Goal: Task Accomplishment & Management: Use online tool/utility

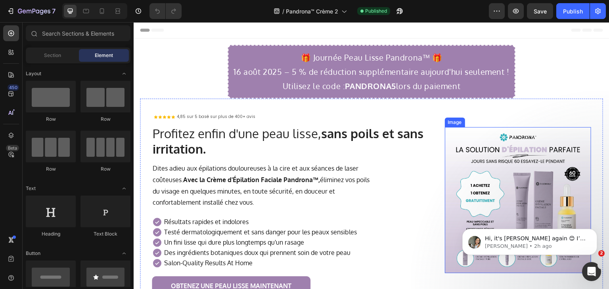
click at [495, 194] on img at bounding box center [518, 200] width 146 height 146
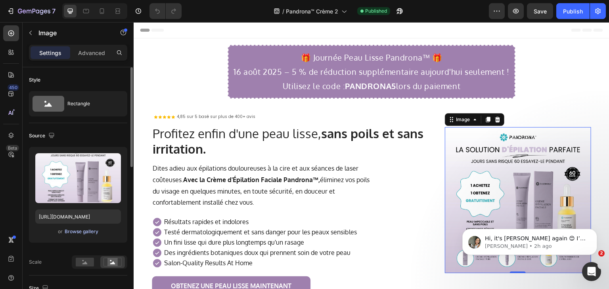
click at [84, 228] on div "Browse gallery" at bounding box center [82, 231] width 34 height 7
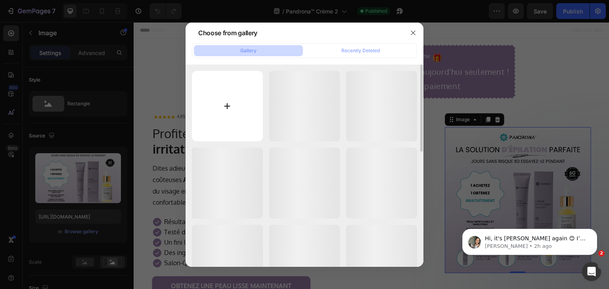
click at [224, 100] on input "file" at bounding box center [227, 106] width 71 height 71
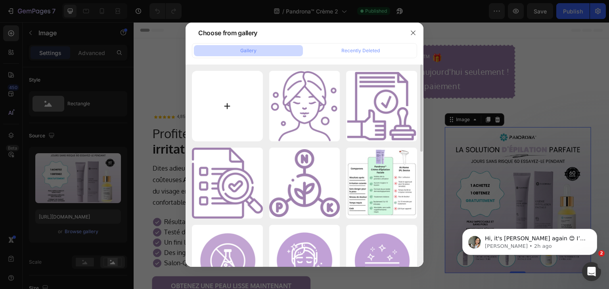
type input "C:\fakepath\White And Black Minimalist Electronic Product Listing Amazon Produc…"
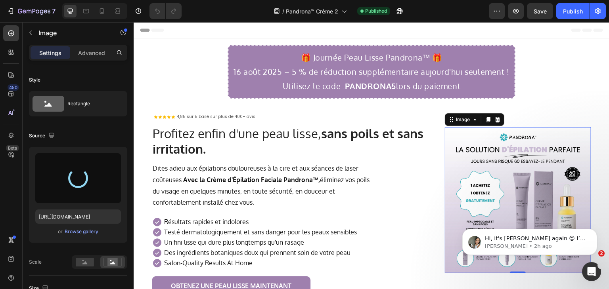
type input "https://cdn.shopify.com/s/files/1/0884/5151/4615/files/gempages_569346361628033…"
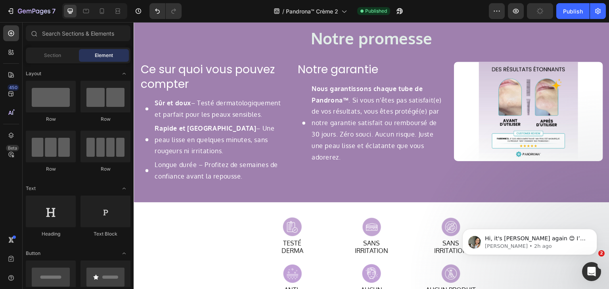
scroll to position [1036, 0]
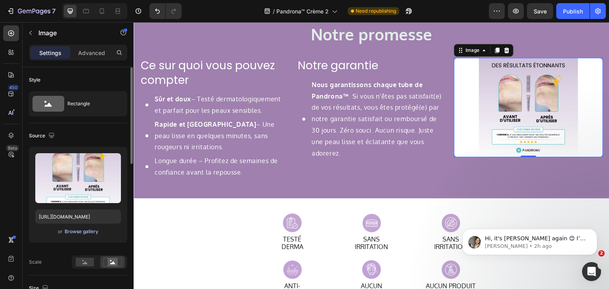
click at [86, 230] on div "Browse gallery" at bounding box center [82, 231] width 34 height 7
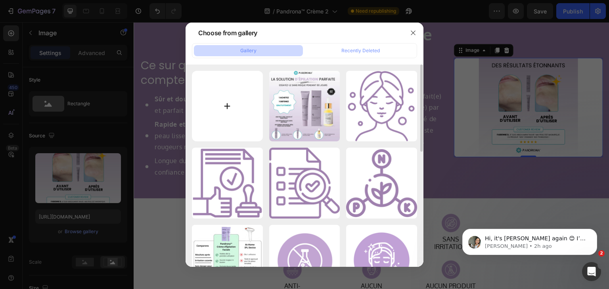
click at [232, 105] on input "file" at bounding box center [227, 106] width 71 height 71
type input "C:\fakepath\ChatGPT Image Aug 23, 2025, 10_44_35 PM.png"
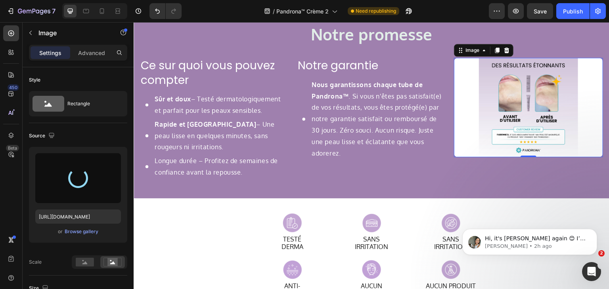
type input "https://cdn.shopify.com/s/files/1/0884/5151/4615/files/gempages_569346361628033…"
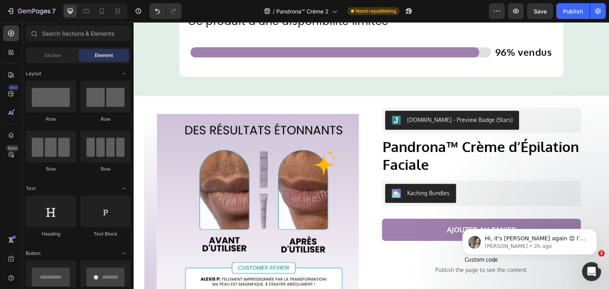
scroll to position [2548, 0]
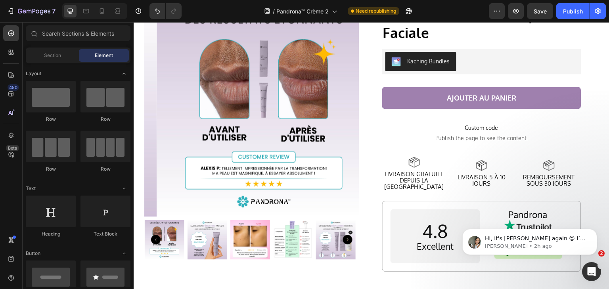
click at [601, 225] on body "Hi, it's Zoe again 😊 I’m following up on my earlier message. I am still waiting…" at bounding box center [529, 240] width 152 height 49
drag, startPoint x: 601, startPoint y: 225, endPoint x: 603, endPoint y: 243, distance: 17.6
click at [604, 235] on body "Hi, it's Zoe again 😊 I’m following up on my earlier message. I am still waiting…" at bounding box center [529, 240] width 152 height 49
click at [603, 243] on body "Hi, it's Zoe again 😊 I’m following up on my earlier message. I am still waiting…" at bounding box center [529, 240] width 152 height 49
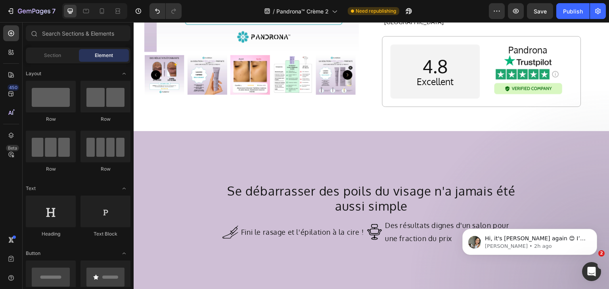
click at [603, 242] on body "Hi, it's Zoe again 😊 I’m following up on my earlier message. I am still waiting…" at bounding box center [529, 240] width 152 height 49
click at [594, 233] on icon "Dismiss notification" at bounding box center [595, 231] width 4 height 4
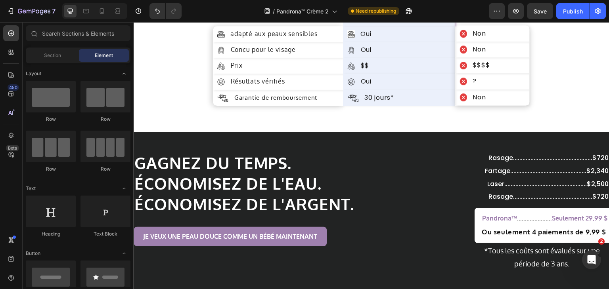
scroll to position [3051, 0]
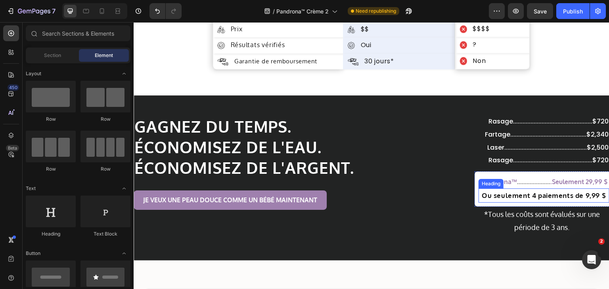
click at [533, 199] on h2 "Ou seulement 4 paiements de 9,99 $" at bounding box center [543, 196] width 131 height 14
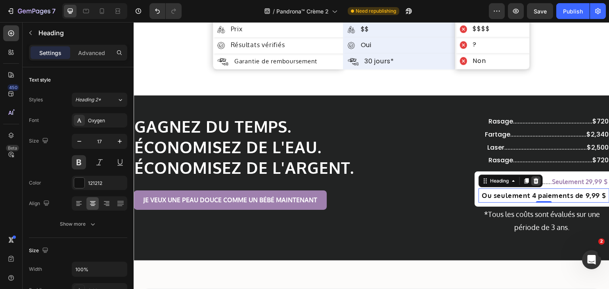
click at [533, 182] on icon at bounding box center [536, 181] width 6 height 6
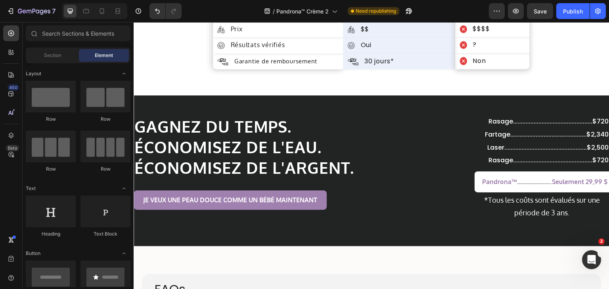
scroll to position [3284, 0]
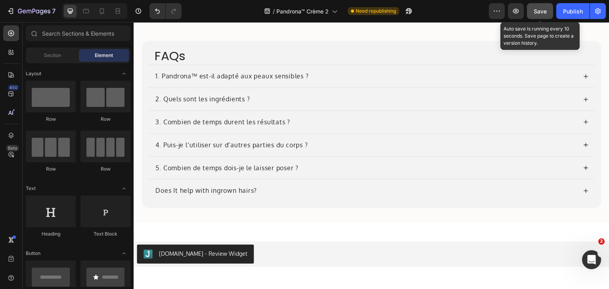
click at [538, 9] on span "Save" at bounding box center [540, 11] width 13 height 7
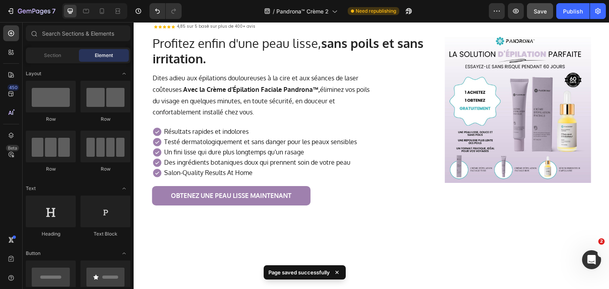
scroll to position [13, 0]
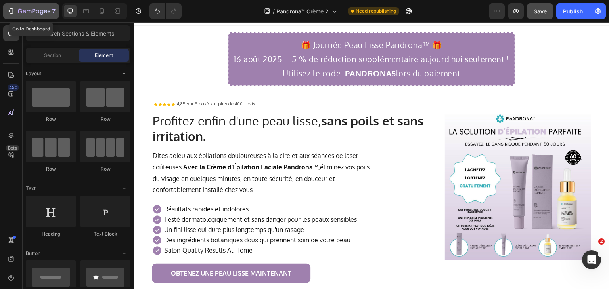
click at [9, 9] on icon "button" at bounding box center [11, 11] width 8 height 8
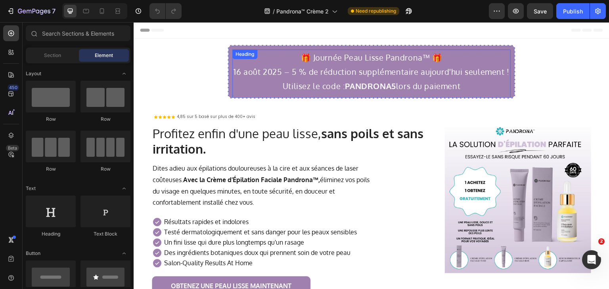
click at [292, 72] on h2 "🎁 Journée Peau Lisse Pandrona™ 🎁 16 août 2025 – 5 % de réduction supplémentaire…" at bounding box center [371, 72] width 278 height 44
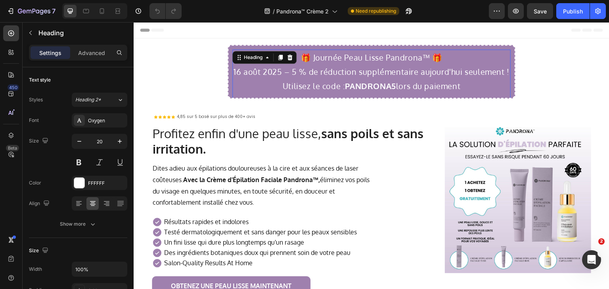
click at [292, 72] on h2 "🎁 Journée Peau Lisse Pandrona™ 🎁 16 août 2025 – 5 % de réduction supplémentaire…" at bounding box center [371, 72] width 278 height 44
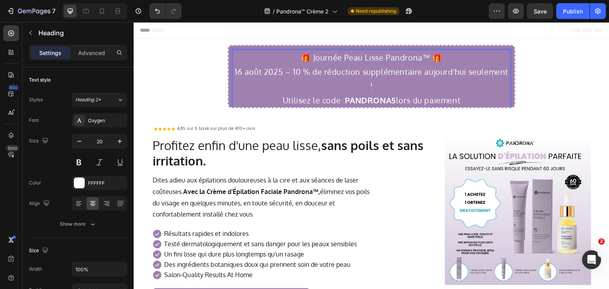
click at [366, 95] on strong "PANDRONA5" at bounding box center [370, 100] width 51 height 10
click at [360, 95] on strong "RONA5" at bounding box center [374, 100] width 29 height 10
click at [361, 95] on strong "RONA5" at bounding box center [374, 100] width 29 height 10
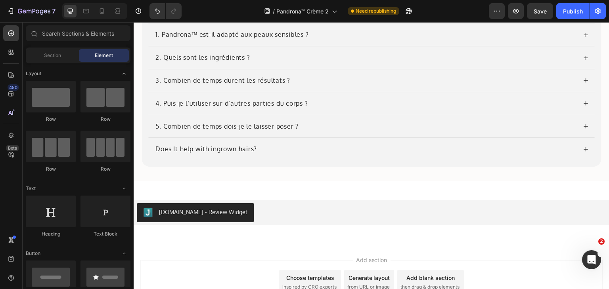
scroll to position [3282, 0]
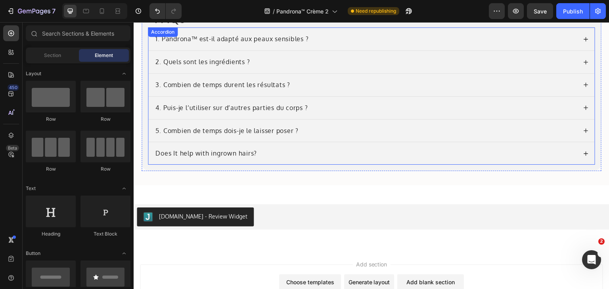
click at [511, 38] on div "1. Pandrona™ est-il adapté aux peaux sensibles ?" at bounding box center [365, 39] width 423 height 11
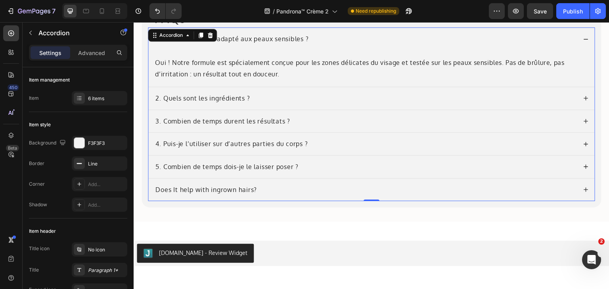
click at [583, 99] on icon at bounding box center [586, 99] width 6 height 6
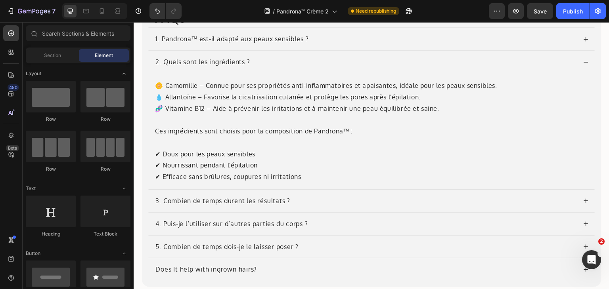
scroll to position [3451, 0]
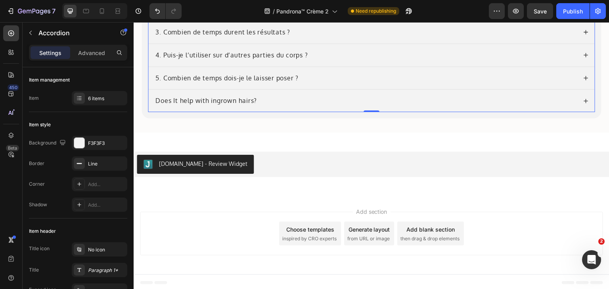
click at [310, 96] on div "Does It help with ingrown hairs?" at bounding box center [365, 101] width 423 height 11
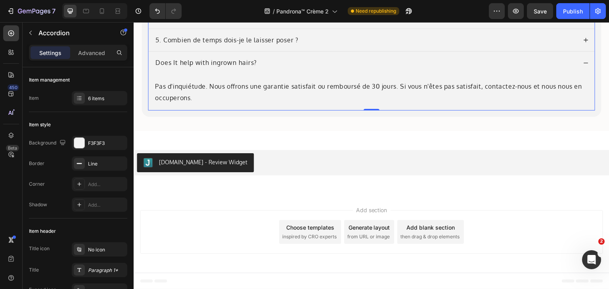
click at [310, 96] on div "Does It help with ingrown hairs? Pas d'inquiétude. Nous offrons une garantie sa…" at bounding box center [371, 81] width 446 height 59
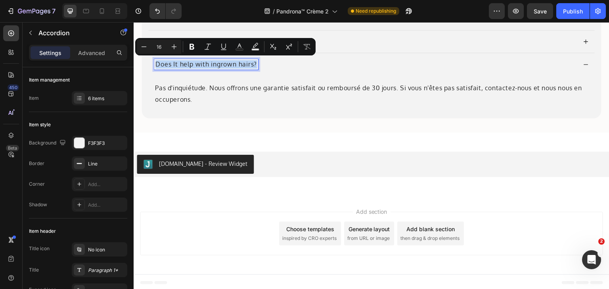
click at [237, 64] on p "Does It help with ingrown hairs?" at bounding box center [205, 64] width 101 height 8
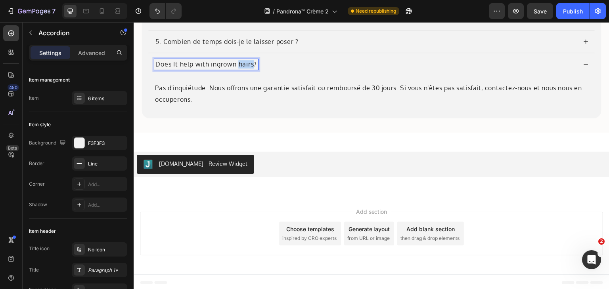
click at [237, 64] on p "Does It help with ingrown hairs?" at bounding box center [205, 64] width 101 height 8
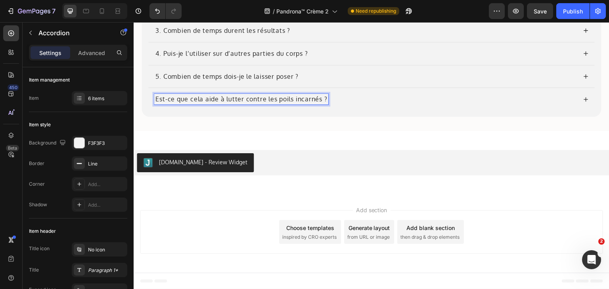
scroll to position [3334, 0]
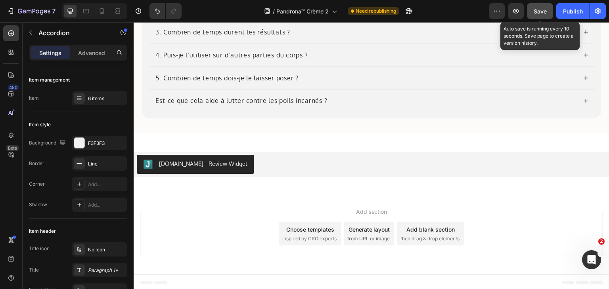
click at [536, 13] on span "Save" at bounding box center [540, 11] width 13 height 7
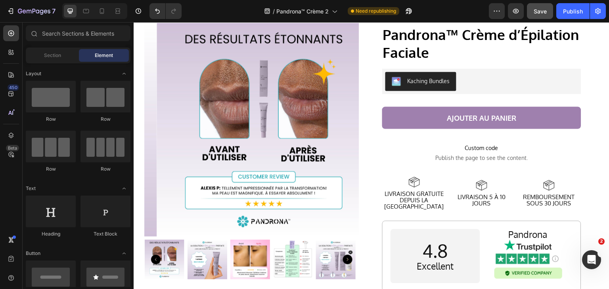
scroll to position [2497, 0]
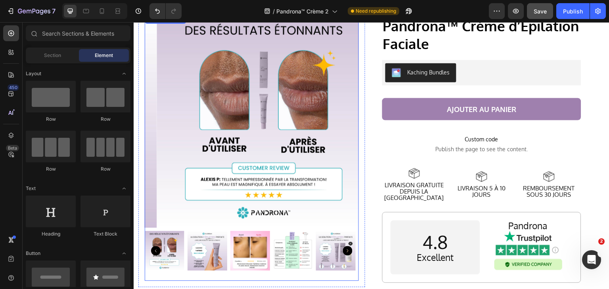
click at [219, 241] on img at bounding box center [207, 251] width 40 height 40
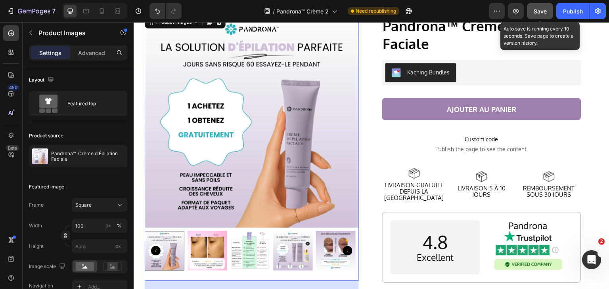
click at [538, 6] on button "Save" at bounding box center [540, 11] width 26 height 16
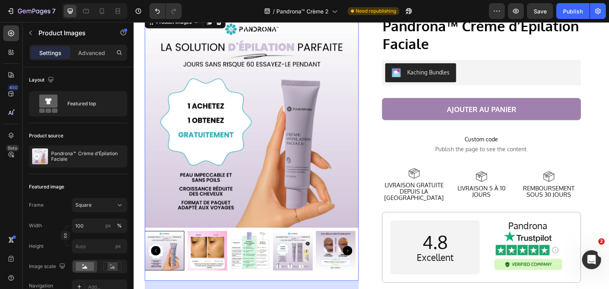
click at [297, 241] on img at bounding box center [293, 251] width 40 height 40
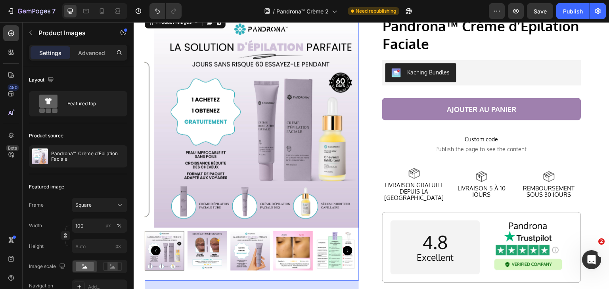
click at [201, 243] on img at bounding box center [207, 251] width 40 height 40
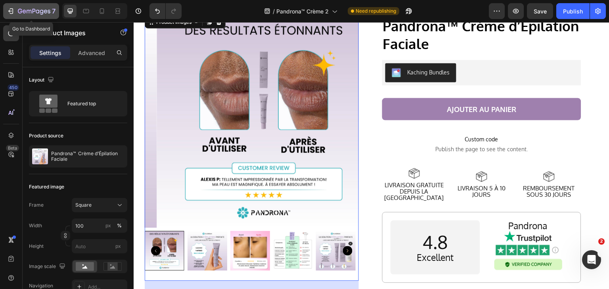
click at [17, 13] on div "7" at bounding box center [31, 11] width 49 height 10
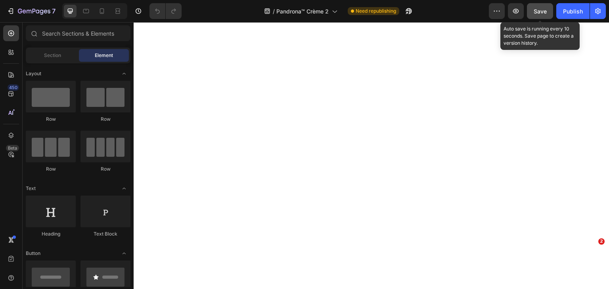
click at [542, 12] on span "Save" at bounding box center [540, 11] width 13 height 7
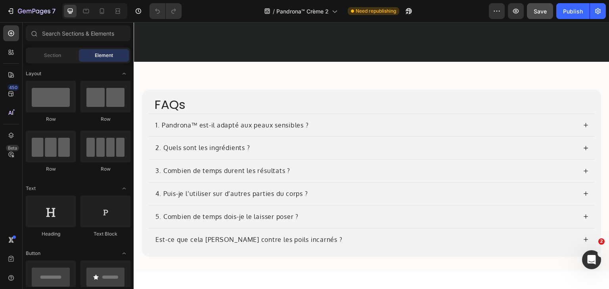
scroll to position [3049, 0]
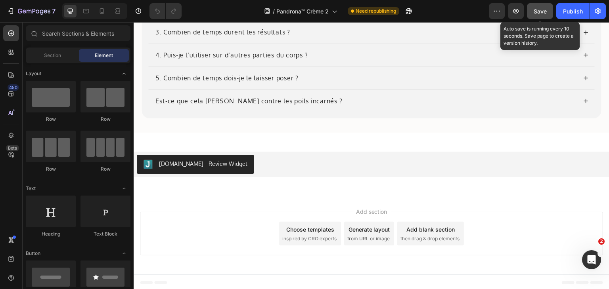
click at [541, 8] on span "Save" at bounding box center [540, 11] width 13 height 7
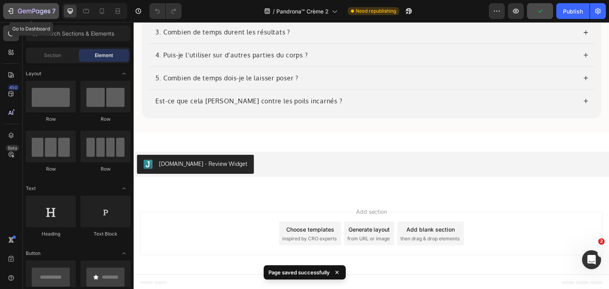
click at [13, 8] on icon "button" at bounding box center [11, 11] width 8 height 8
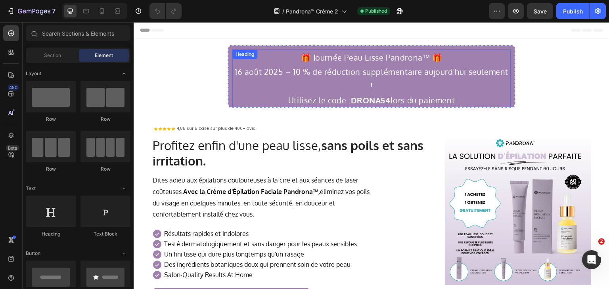
click at [235, 72] on h2 "🎁 Journée Peau Lisse Pandrona™ 🎁 16 août 2025 – 10 % de réduction supplémentair…" at bounding box center [371, 79] width 278 height 59
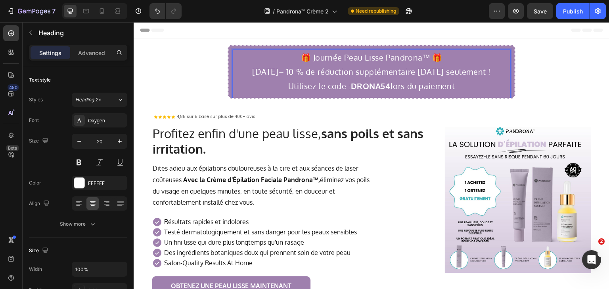
click at [286, 70] on p "🎁 Journée Peau Lisse Pandrona™ 🎁 27 août 2025– 10 % de réduction supplémentaire…" at bounding box center [371, 71] width 277 height 43
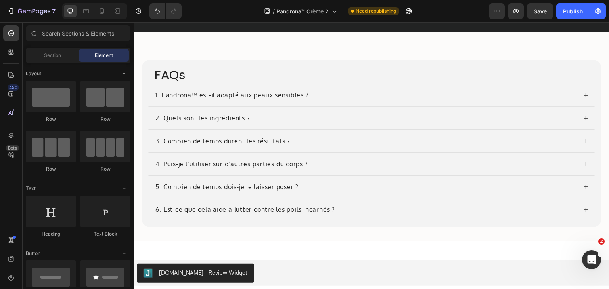
scroll to position [3374, 0]
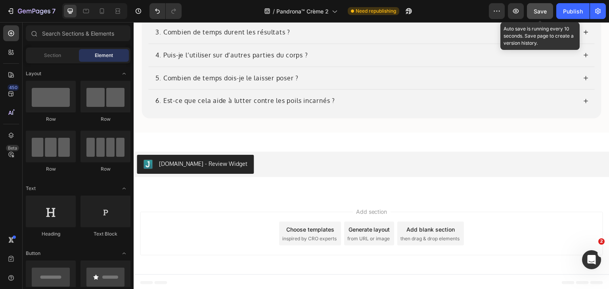
click at [540, 13] on span "Save" at bounding box center [540, 11] width 13 height 7
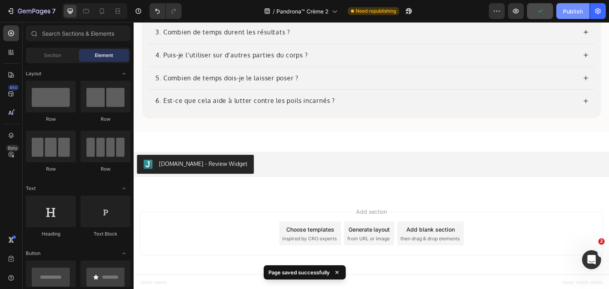
click at [571, 9] on div "Publish" at bounding box center [573, 11] width 20 height 8
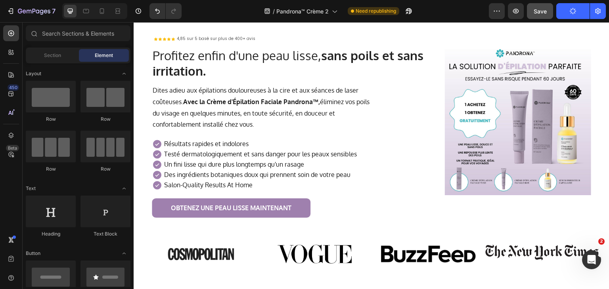
scroll to position [46, 0]
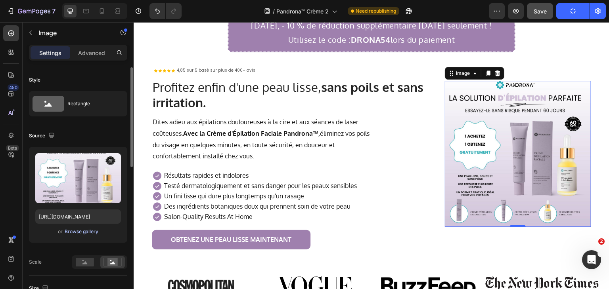
click at [87, 232] on div "Browse gallery" at bounding box center [82, 231] width 34 height 7
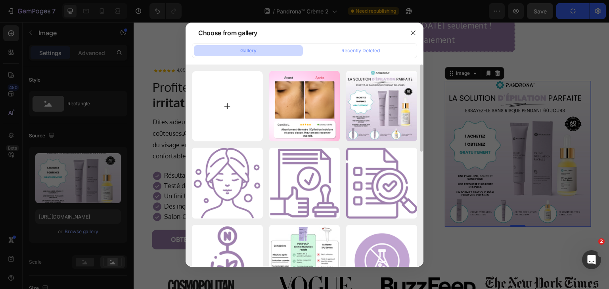
click at [208, 111] on input "file" at bounding box center [227, 106] width 71 height 71
type input "C:\fakepath\White And Black Minimalist Electronic Product Listing Amazon Produc…"
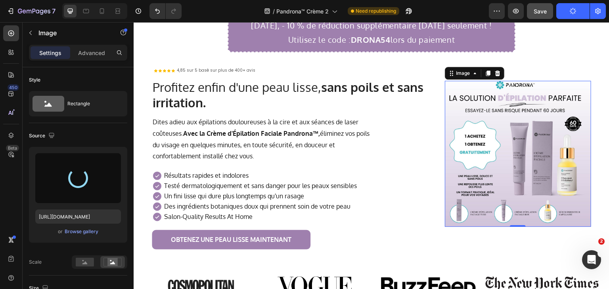
type input "https://cdn.shopify.com/s/files/1/0884/5151/4615/files/gempages_569346361628033…"
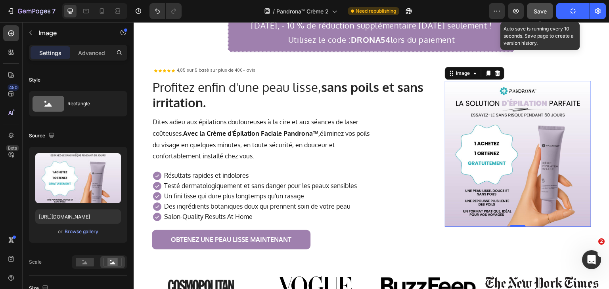
click at [536, 11] on span "Save" at bounding box center [540, 11] width 13 height 7
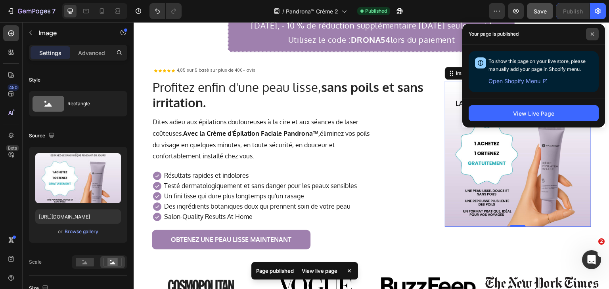
click at [595, 30] on span at bounding box center [592, 34] width 13 height 13
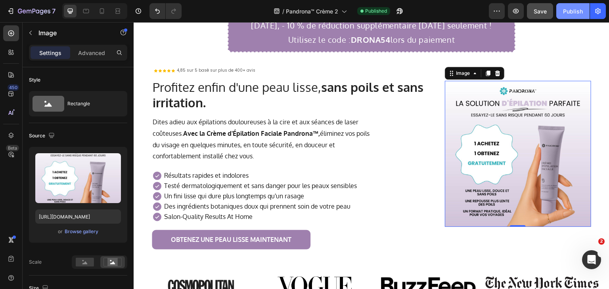
click at [569, 13] on div "Publish" at bounding box center [573, 11] width 20 height 8
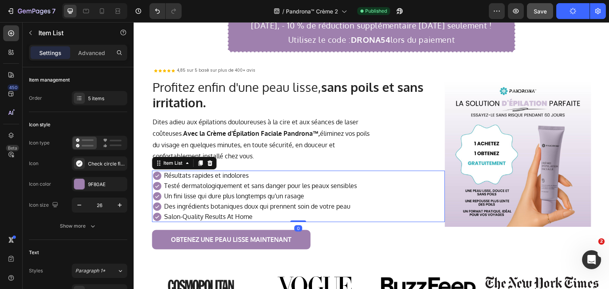
click at [230, 216] on p "Salon-Quality Results At Home" at bounding box center [260, 217] width 193 height 8
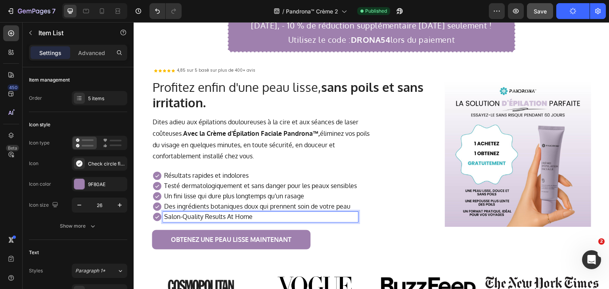
scroll to position [48, 0]
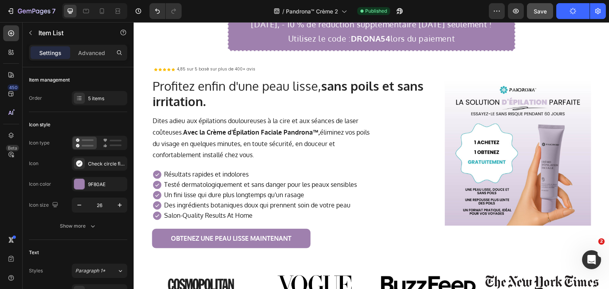
click at [159, 215] on icon at bounding box center [157, 216] width 8 height 8
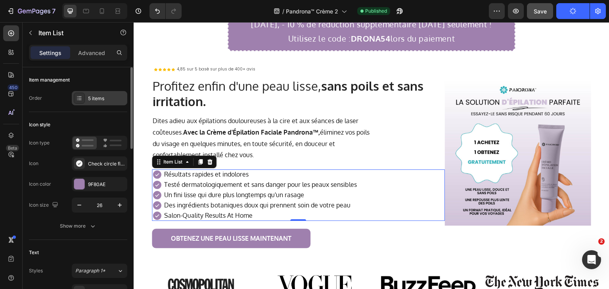
click at [91, 98] on div "5 items" at bounding box center [106, 98] width 37 height 7
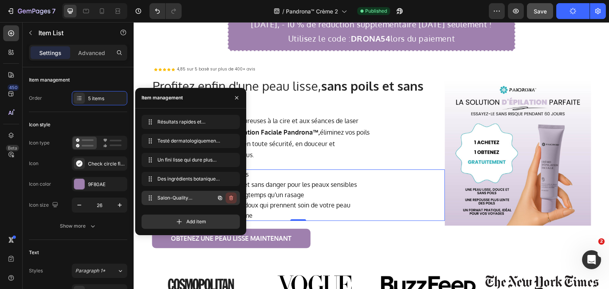
click at [231, 199] on icon "button" at bounding box center [231, 198] width 0 height 2
click at [229, 199] on div "Delete" at bounding box center [225, 198] width 15 height 7
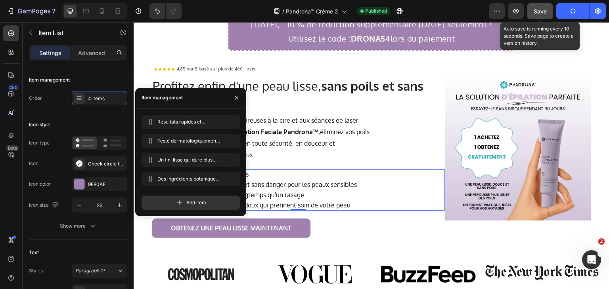
click at [535, 6] on button "Save" at bounding box center [540, 11] width 26 height 16
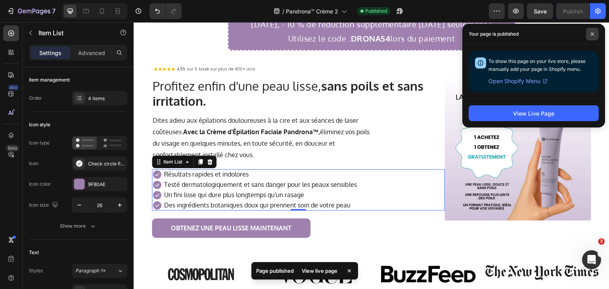
click at [592, 32] on icon at bounding box center [592, 34] width 4 height 4
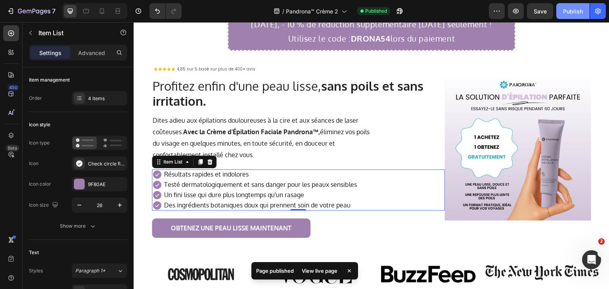
click at [576, 10] on div "Publish" at bounding box center [573, 11] width 20 height 8
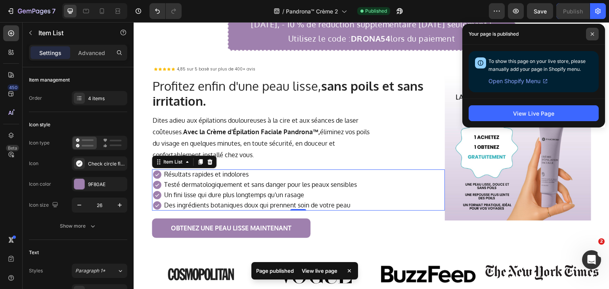
click at [592, 34] on icon at bounding box center [592, 34] width 3 height 3
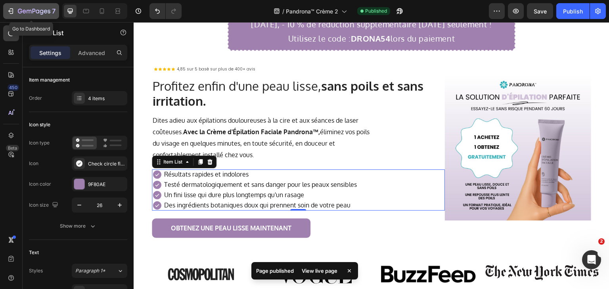
click at [24, 5] on button "7" at bounding box center [31, 11] width 56 height 16
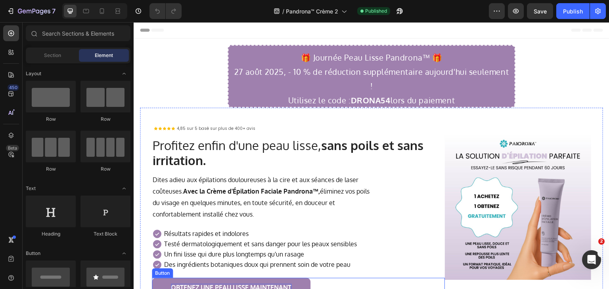
click at [256, 284] on p "OBTENEZ UNE PEAU LISSE MAINTENANT" at bounding box center [231, 288] width 121 height 8
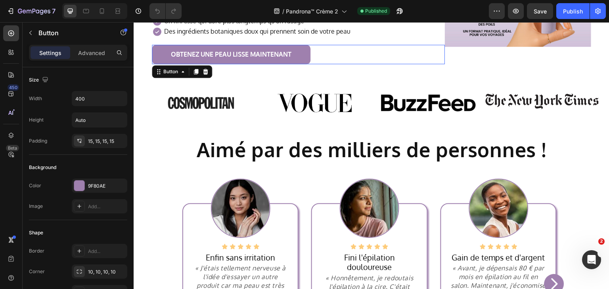
click at [296, 45] on link "OBTENEZ UNE PEAU LISSE MAINTENANT" at bounding box center [231, 54] width 159 height 19
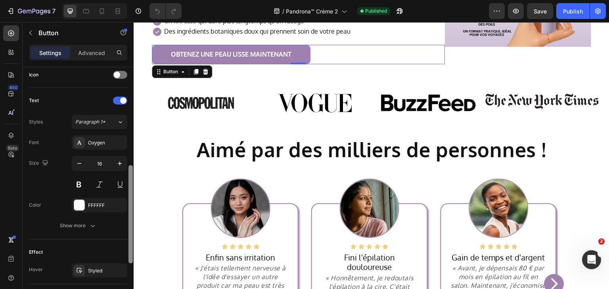
click at [130, 166] on div at bounding box center [131, 189] width 6 height 245
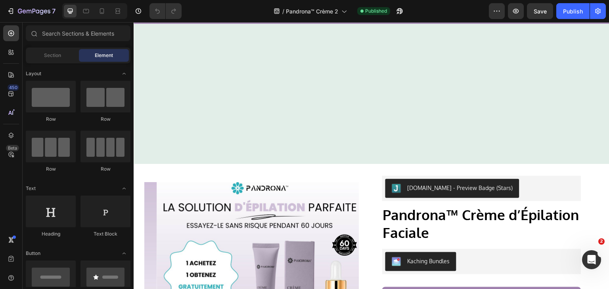
scroll to position [2571, 0]
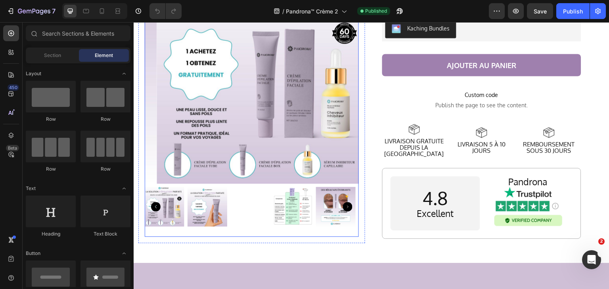
click at [303, 125] on img at bounding box center [264, 77] width 214 height 214
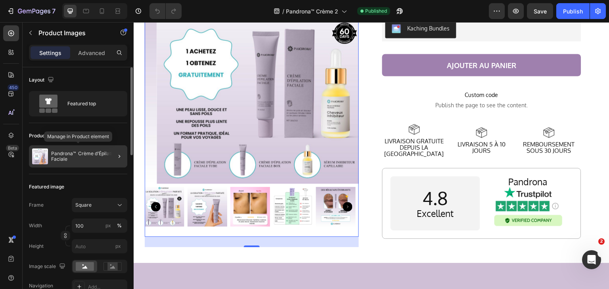
click at [103, 155] on p "Pandrona™ Crème d’Épilation Faciale" at bounding box center [87, 156] width 73 height 11
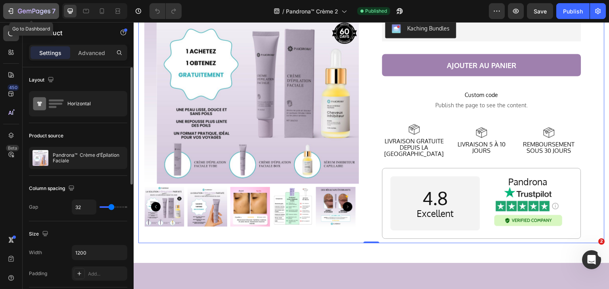
click at [15, 11] on div "7" at bounding box center [31, 11] width 49 height 10
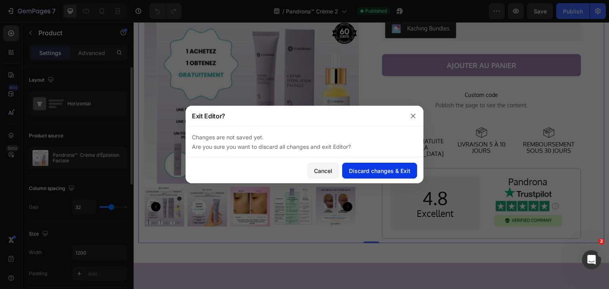
click at [366, 170] on div "Discard changes & Exit" at bounding box center [379, 171] width 61 height 8
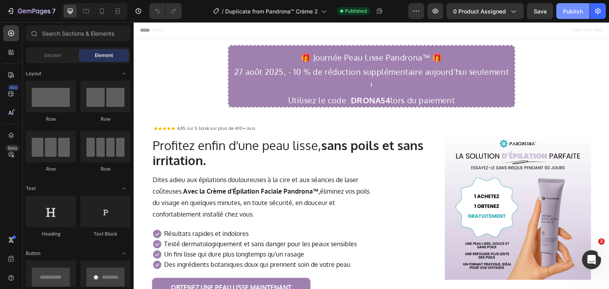
click at [570, 16] on button "Publish" at bounding box center [572, 11] width 33 height 16
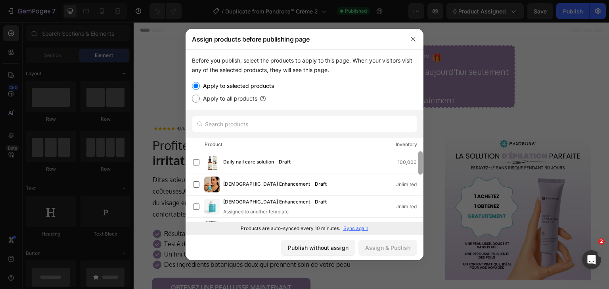
scroll to position [73, 0]
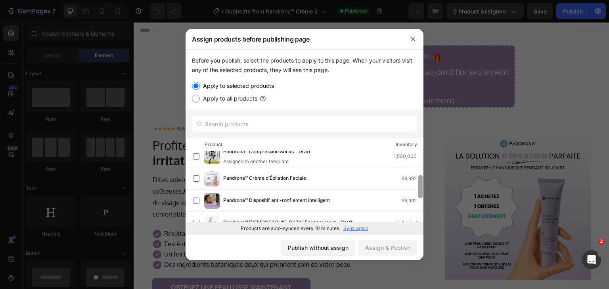
click at [422, 180] on div at bounding box center [420, 187] width 6 height 73
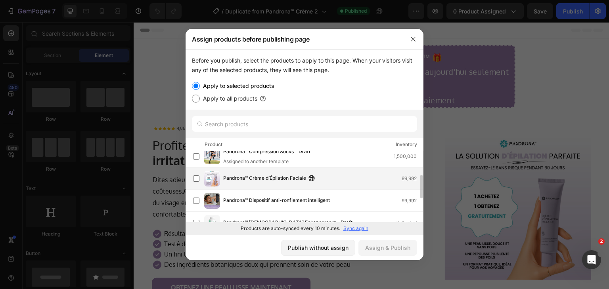
click at [189, 180] on div "Pandrona™ Crème d’Épilation Faciale 99,992" at bounding box center [305, 179] width 238 height 22
click at [384, 248] on div "Assign & Publish" at bounding box center [387, 248] width 45 height 8
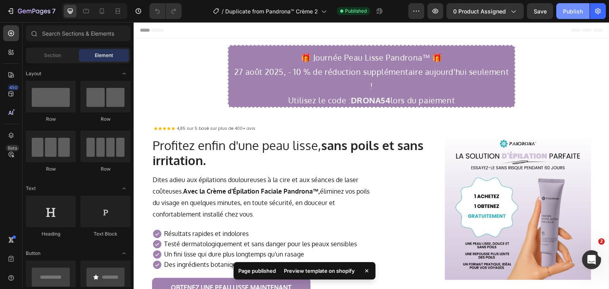
click at [574, 15] on button "Publish" at bounding box center [572, 11] width 33 height 16
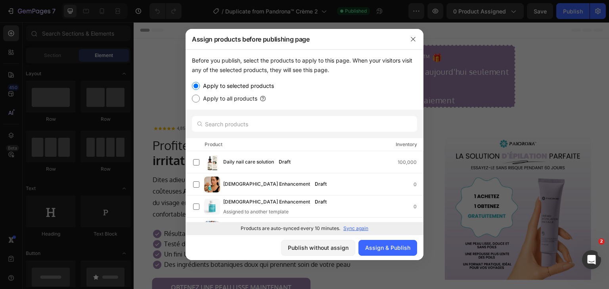
click at [364, 228] on p "Sync again" at bounding box center [355, 228] width 25 height 7
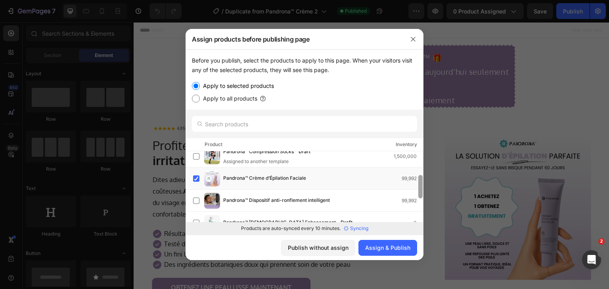
click at [421, 186] on div at bounding box center [420, 187] width 6 height 73
click at [386, 247] on div "Assign & Publish" at bounding box center [387, 248] width 45 height 8
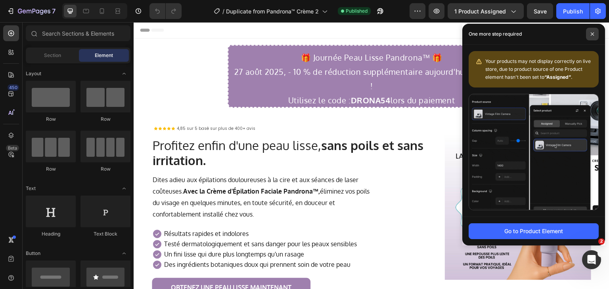
click at [594, 35] on span at bounding box center [592, 34] width 13 height 13
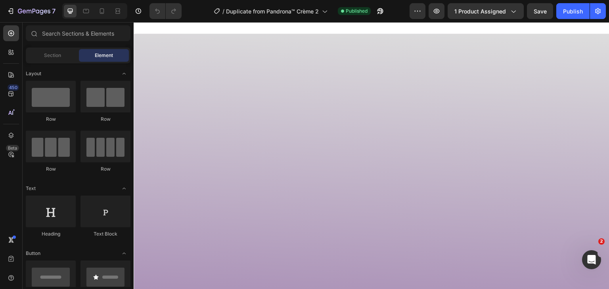
scroll to position [2181, 0]
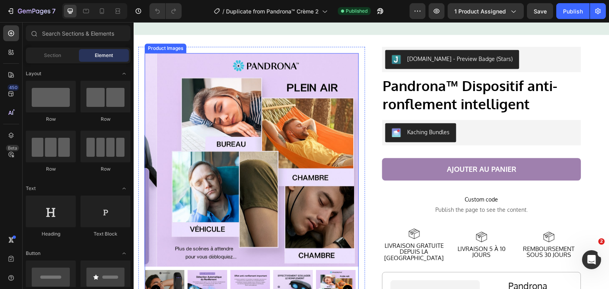
click at [231, 167] on img at bounding box center [264, 160] width 214 height 214
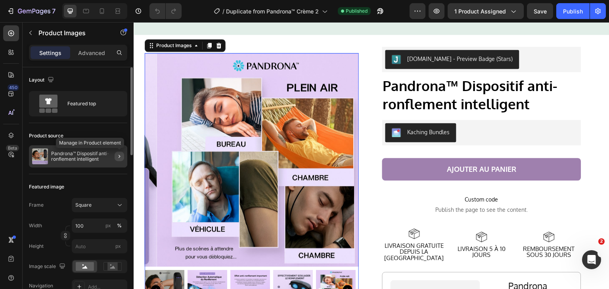
click at [117, 155] on icon "button" at bounding box center [119, 156] width 6 height 6
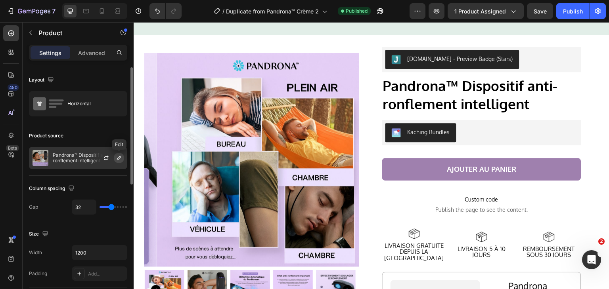
click at [119, 159] on icon "button" at bounding box center [119, 158] width 4 height 4
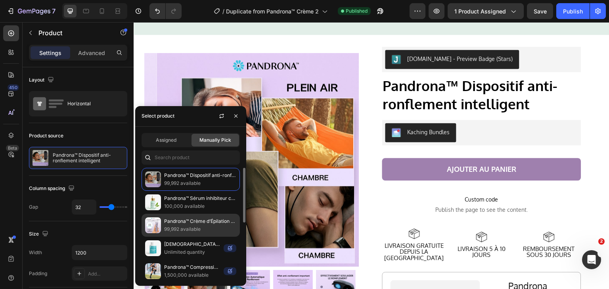
click at [203, 222] on p "Pandrona™ Crème d’Épilation Faciale" at bounding box center [200, 222] width 72 height 8
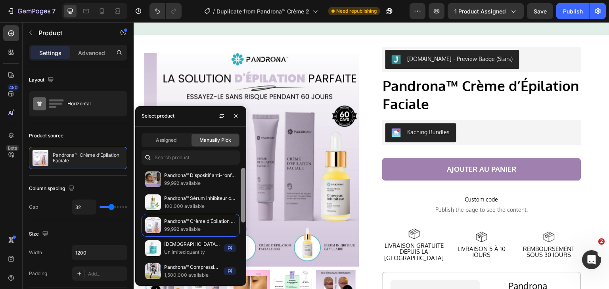
scroll to position [112, 0]
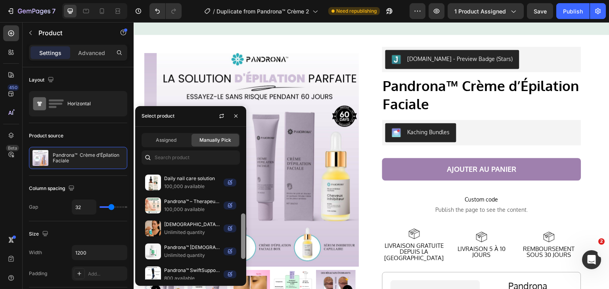
click at [241, 230] on div at bounding box center [243, 224] width 6 height 112
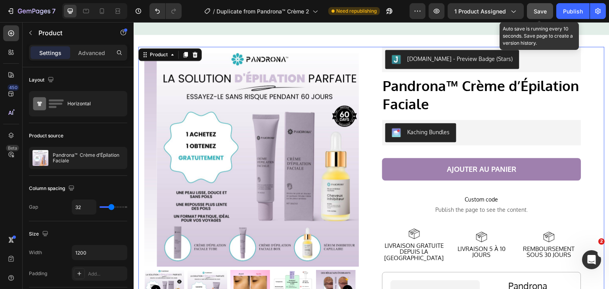
click at [535, 11] on span "Save" at bounding box center [540, 11] width 13 height 7
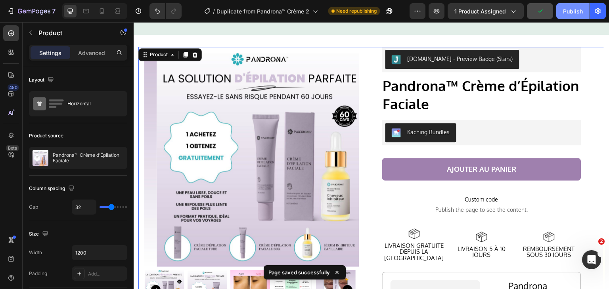
click at [567, 11] on div "Publish" at bounding box center [573, 11] width 20 height 8
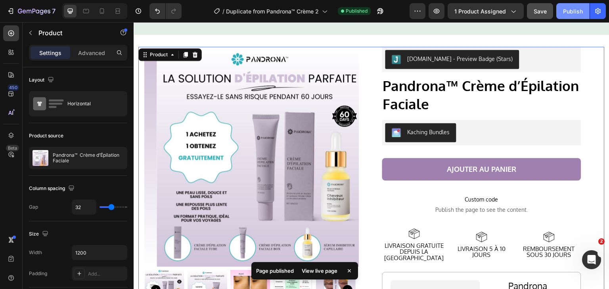
click at [567, 11] on div "Publish" at bounding box center [573, 11] width 20 height 8
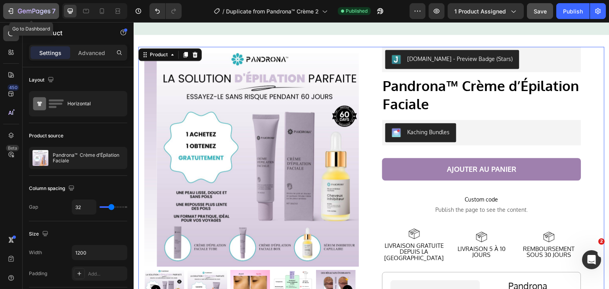
click at [6, 3] on button "7" at bounding box center [31, 11] width 56 height 16
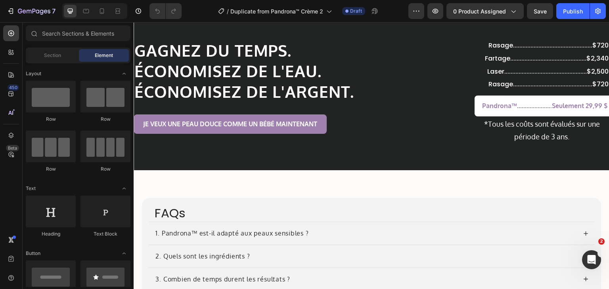
scroll to position [3345, 0]
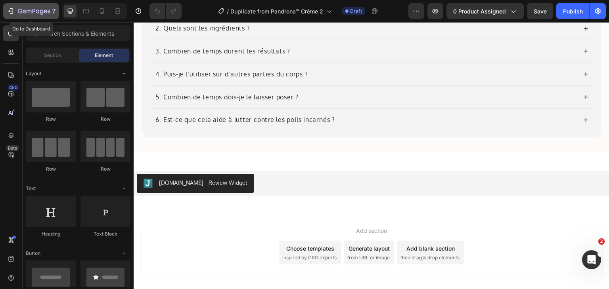
click at [10, 3] on button "7" at bounding box center [31, 11] width 56 height 16
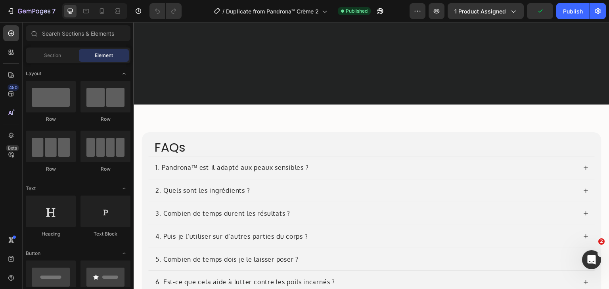
scroll to position [3305, 0]
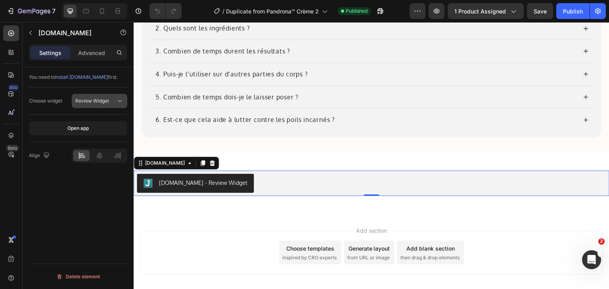
click at [117, 101] on icon at bounding box center [120, 101] width 8 height 8
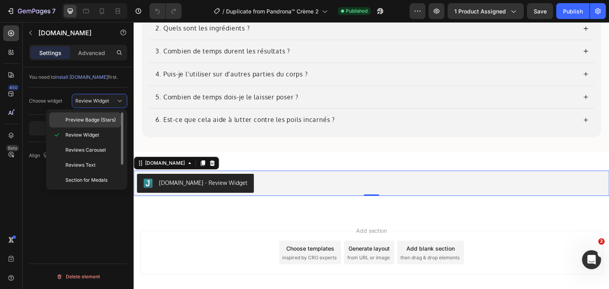
click at [97, 123] on span "Preview Badge (Stars)" at bounding box center [90, 120] width 50 height 7
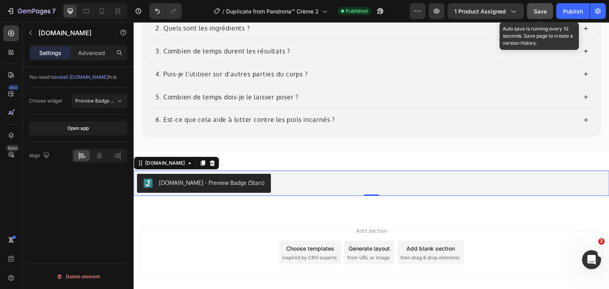
click at [537, 14] on div "Save" at bounding box center [540, 11] width 13 height 8
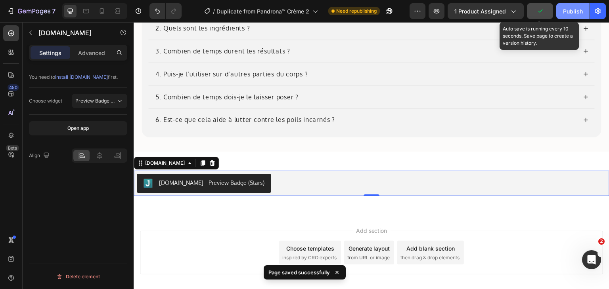
click at [568, 17] on button "Publish" at bounding box center [572, 11] width 33 height 16
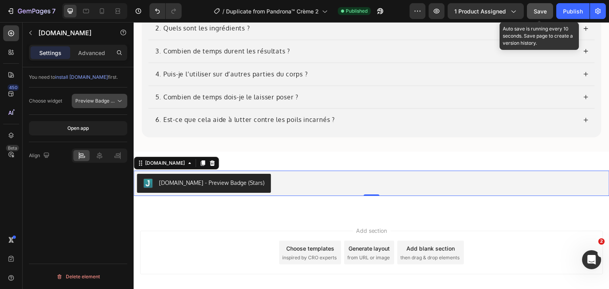
click at [103, 98] on span "Preview Badge (Stars)" at bounding box center [100, 101] width 50 height 6
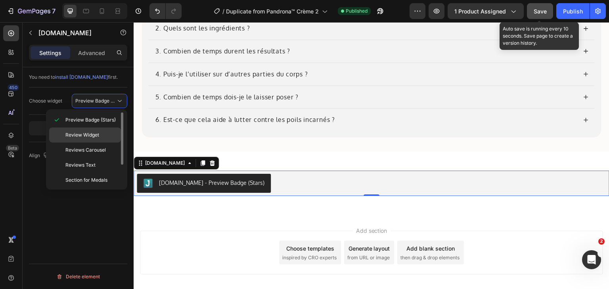
click at [87, 132] on span "Review Widget" at bounding box center [82, 135] width 34 height 7
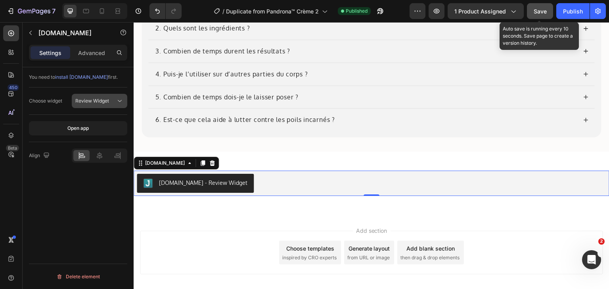
click at [95, 101] on span "Review Widget" at bounding box center [92, 101] width 34 height 6
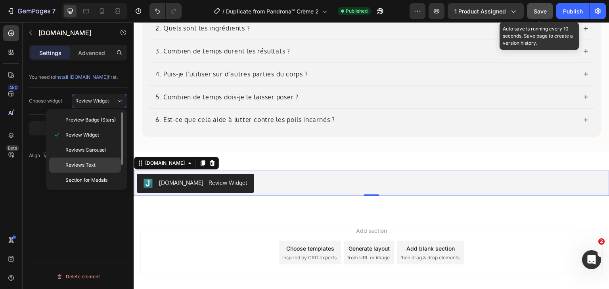
click at [97, 162] on p "Reviews Text" at bounding box center [91, 165] width 52 height 7
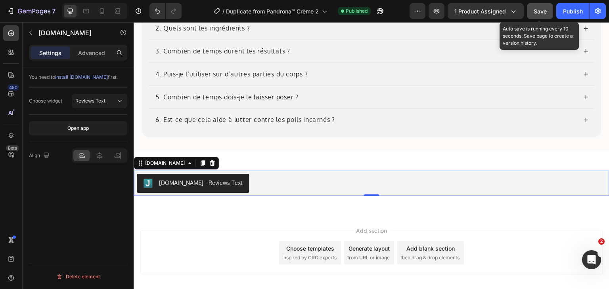
click at [544, 13] on span "Save" at bounding box center [540, 11] width 13 height 7
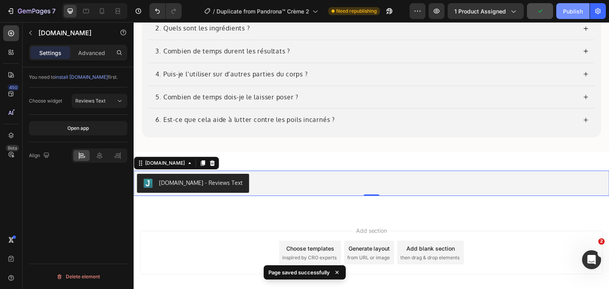
click at [575, 15] on div "Publish" at bounding box center [573, 11] width 20 height 8
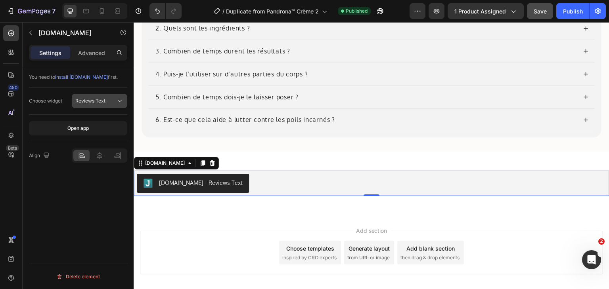
click at [101, 99] on span "Reviews Text" at bounding box center [90, 101] width 30 height 6
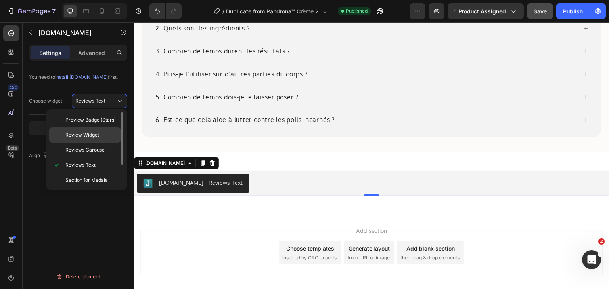
click at [98, 138] on span "Review Widget" at bounding box center [82, 135] width 34 height 7
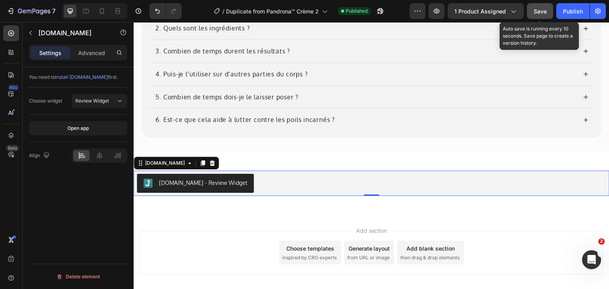
click at [542, 11] on span "Save" at bounding box center [540, 11] width 13 height 7
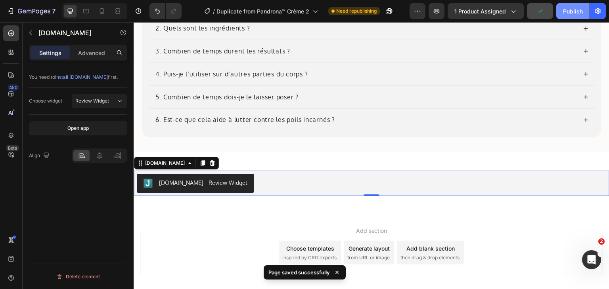
click at [576, 18] on button "Publish" at bounding box center [572, 11] width 33 height 16
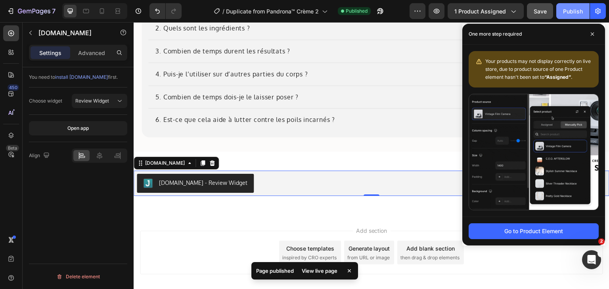
click at [576, 18] on button "Publish" at bounding box center [572, 11] width 33 height 16
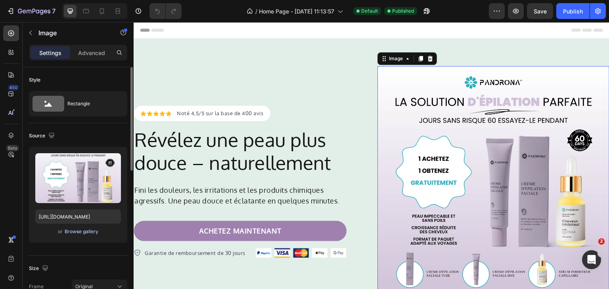
click at [86, 231] on div "Browse gallery" at bounding box center [82, 231] width 34 height 7
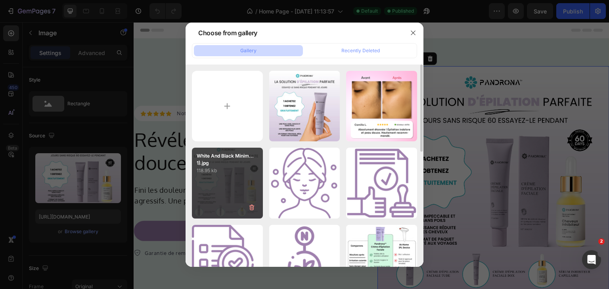
click at [254, 191] on div "White And Black Minim...1).jpg 118.95 kb" at bounding box center [227, 183] width 71 height 71
type input "https://cdn.shopify.com/s/files/1/0884/5151/4615/files/gempages_569346361628033…"
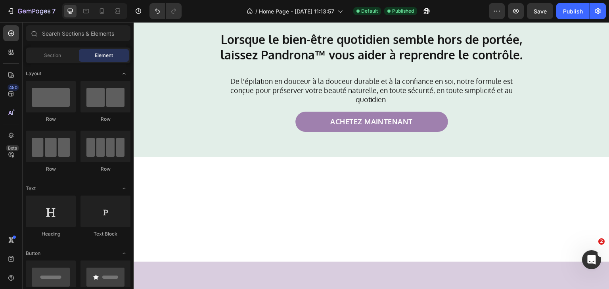
scroll to position [458, 0]
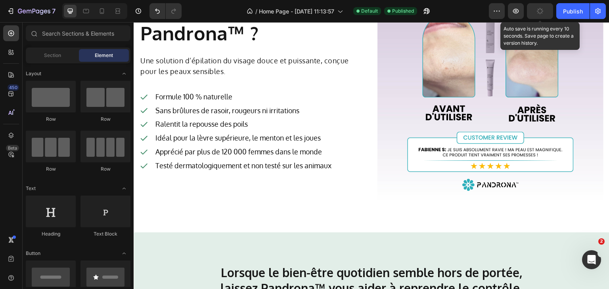
click at [542, 5] on button "button" at bounding box center [540, 11] width 26 height 16
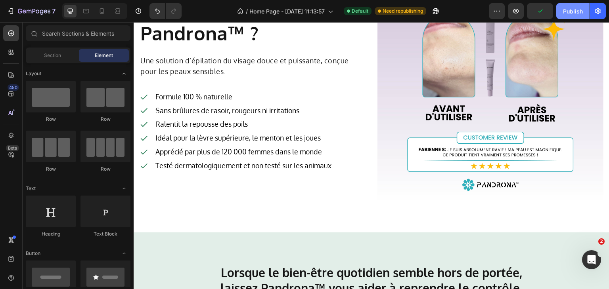
click at [574, 13] on div "Publish" at bounding box center [573, 11] width 20 height 8
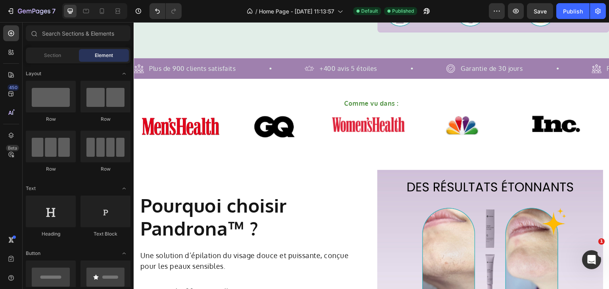
scroll to position [224, 0]
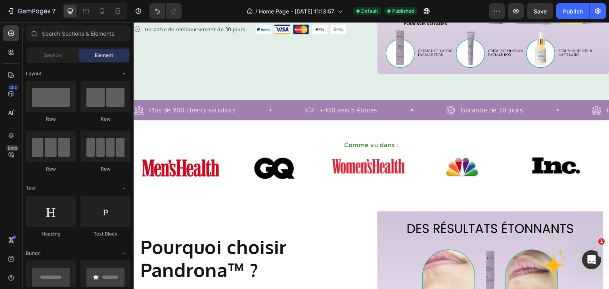
click at [27, 2] on div "7 Version history / Home Page - Jun 17, 11:13:57 Default Published Preview Save…" at bounding box center [304, 11] width 609 height 23
click at [12, 8] on icon "button" at bounding box center [11, 11] width 8 height 8
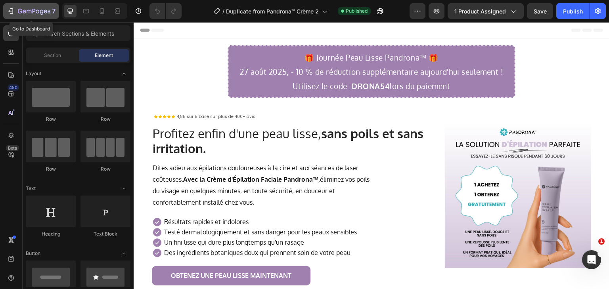
click at [20, 8] on div "7" at bounding box center [37, 11] width 38 height 10
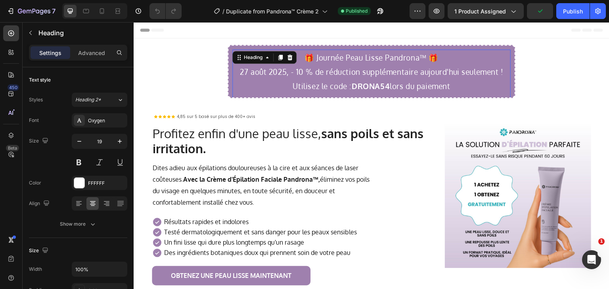
click at [245, 71] on p "🎁 Journée Peau Lisse Pandrona™ 🎁 27 août 2025, - 10 % de réduction supplémentai…" at bounding box center [371, 71] width 277 height 43
click at [576, 10] on div "Publish" at bounding box center [573, 11] width 20 height 8
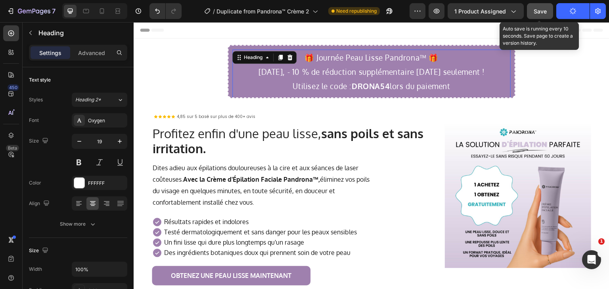
click at [544, 8] on span "Save" at bounding box center [540, 11] width 13 height 7
click at [539, 10] on span "Save" at bounding box center [540, 11] width 13 height 7
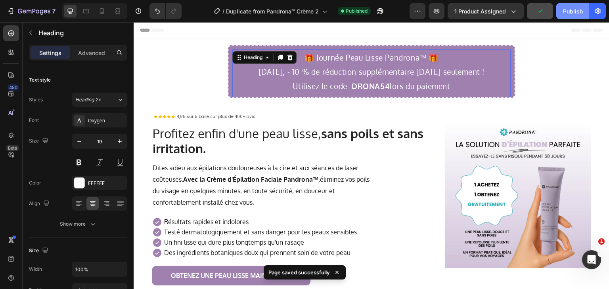
click at [564, 12] on div "Publish" at bounding box center [573, 11] width 20 height 8
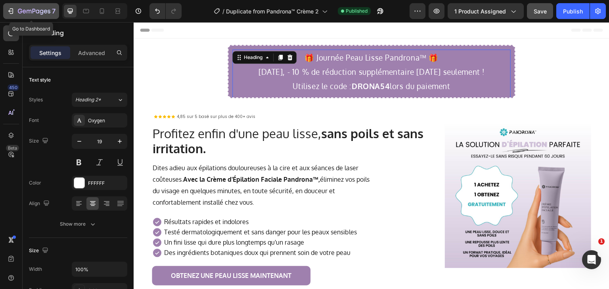
click at [13, 9] on icon "button" at bounding box center [12, 11] width 4 height 6
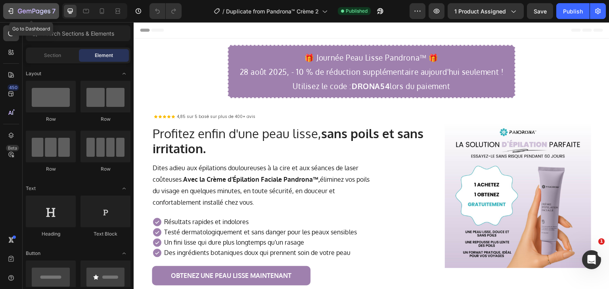
click at [18, 8] on icon "button" at bounding box center [34, 11] width 33 height 7
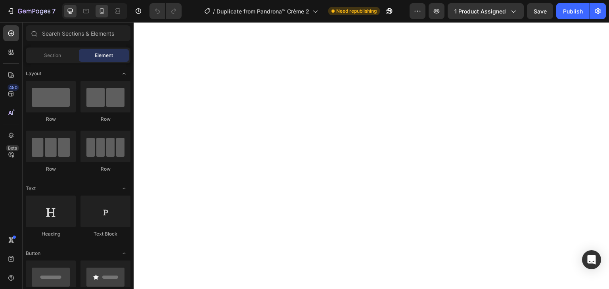
click at [103, 13] on icon at bounding box center [102, 11] width 4 height 6
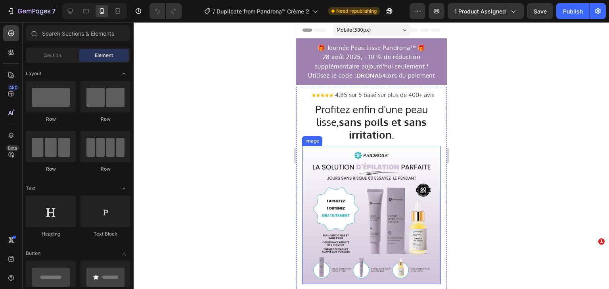
click at [354, 210] on img at bounding box center [371, 215] width 139 height 139
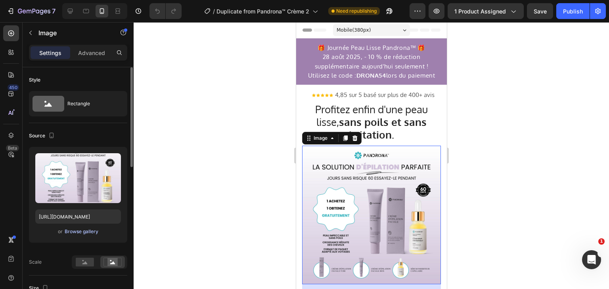
click at [79, 231] on div "Browse gallery" at bounding box center [82, 231] width 34 height 7
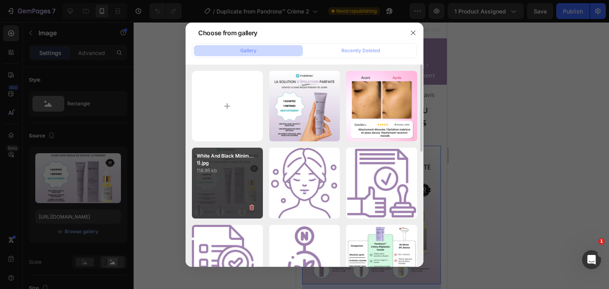
click at [252, 174] on p "118.95 kb" at bounding box center [227, 171] width 61 height 8
type input "https://cdn.shopify.com/s/files/1/0884/5151/4615/files/gempages_569346361628033…"
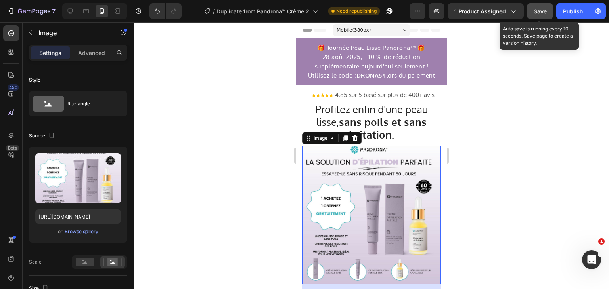
click at [536, 12] on span "Save" at bounding box center [540, 11] width 13 height 7
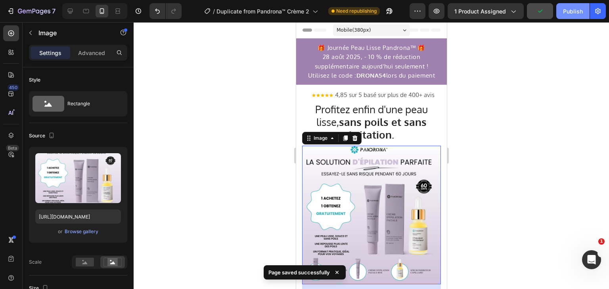
click at [582, 13] on div "Publish" at bounding box center [573, 11] width 20 height 8
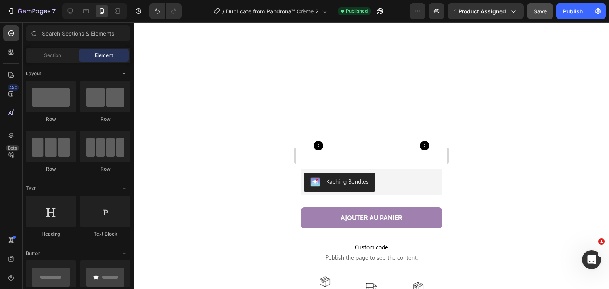
scroll to position [2560, 0]
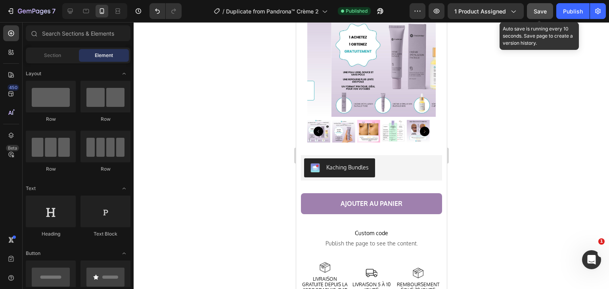
click at [541, 6] on button "Save" at bounding box center [540, 11] width 26 height 16
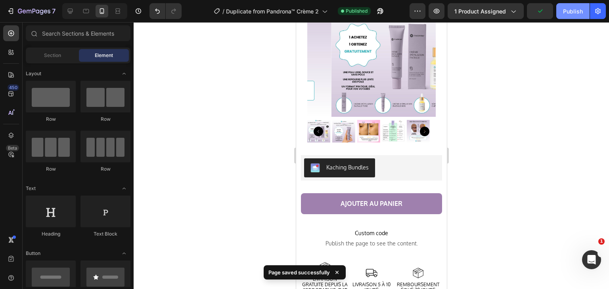
click at [568, 10] on div "Publish" at bounding box center [573, 11] width 20 height 8
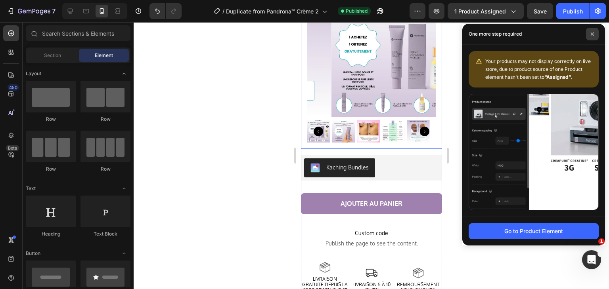
click at [593, 32] on icon at bounding box center [592, 34] width 4 height 4
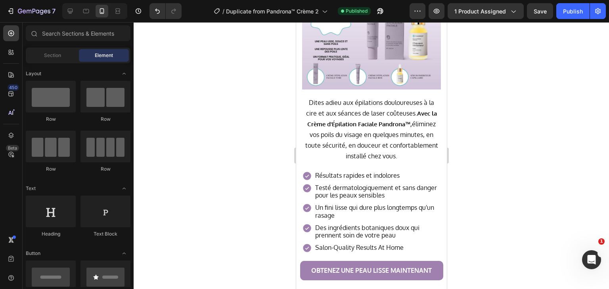
scroll to position [200, 0]
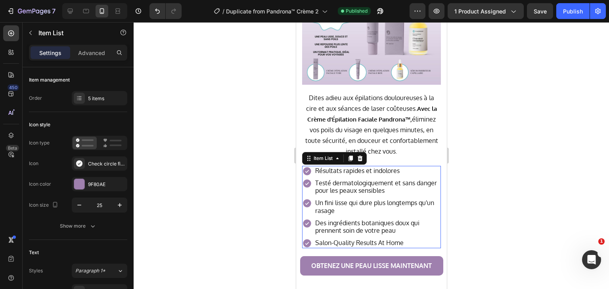
click at [342, 239] on p "Salon-Quality Results At Home" at bounding box center [377, 243] width 124 height 8
click at [99, 99] on div "5 items" at bounding box center [106, 98] width 37 height 7
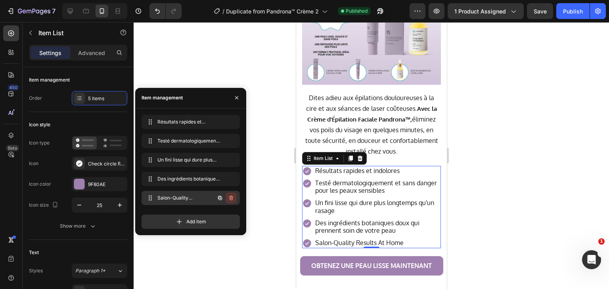
click at [231, 196] on icon "button" at bounding box center [231, 198] width 4 height 5
click at [231, 196] on div "Delete" at bounding box center [225, 198] width 15 height 7
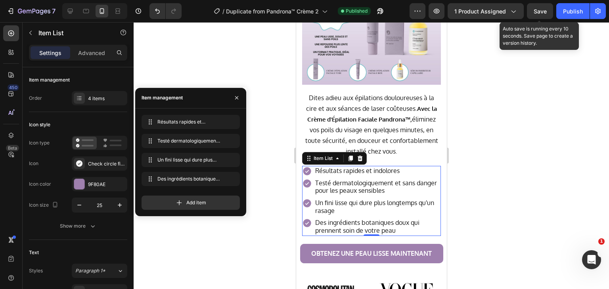
click at [541, 10] on span "Save" at bounding box center [540, 11] width 13 height 7
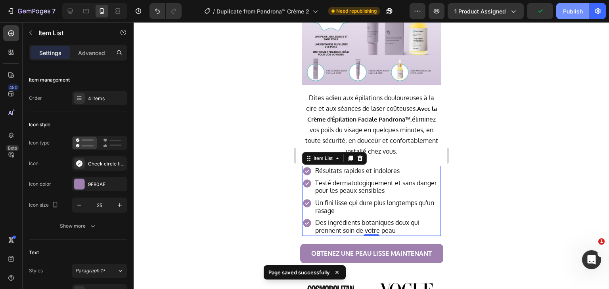
click at [572, 12] on div "Publish" at bounding box center [573, 11] width 20 height 8
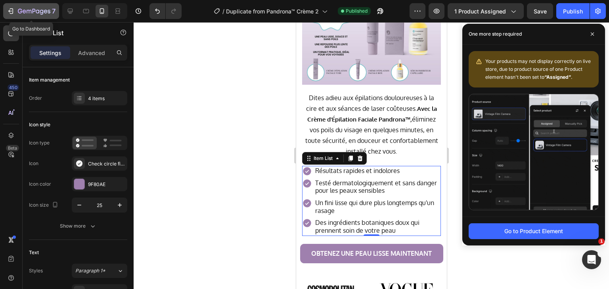
click at [20, 13] on icon "button" at bounding box center [20, 11] width 4 height 5
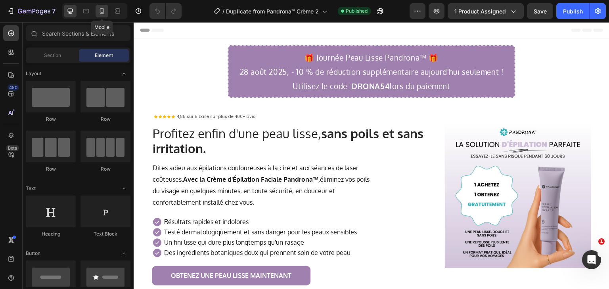
click at [106, 10] on div at bounding box center [102, 11] width 13 height 13
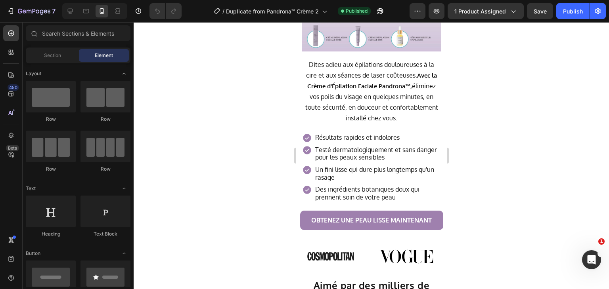
scroll to position [467, 0]
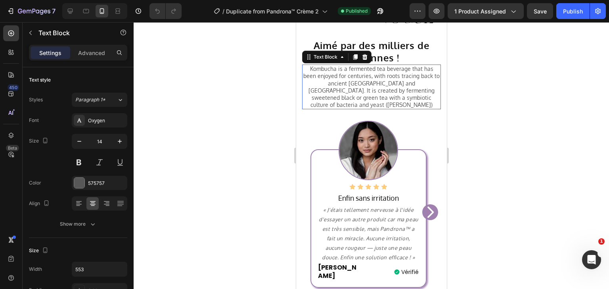
click at [401, 87] on p "Kombucha is a fermented tea beverage that has been enjoyed for centuries, with …" at bounding box center [370, 86] width 137 height 43
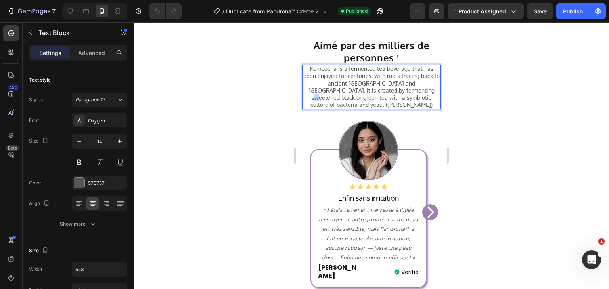
click at [401, 87] on p "Kombucha is a fermented tea beverage that has been enjoyed for centuries, with …" at bounding box center [370, 86] width 137 height 43
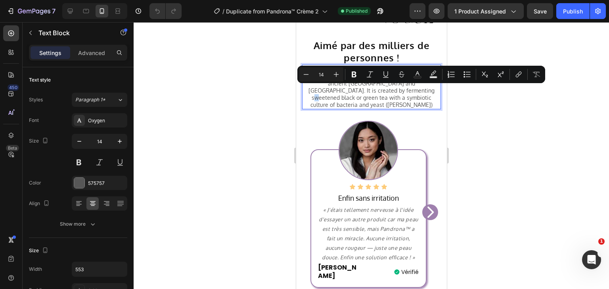
click at [401, 87] on p "Kombucha is a fermented tea beverage that has been enjoyed for centuries, with …" at bounding box center [370, 86] width 137 height 43
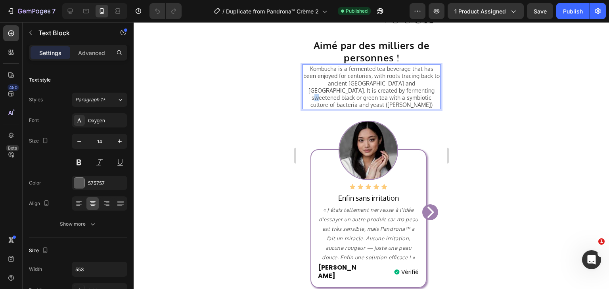
click at [401, 87] on p "Kombucha is a fermented tea beverage that has been enjoyed for centuries, with …" at bounding box center [370, 86] width 137 height 43
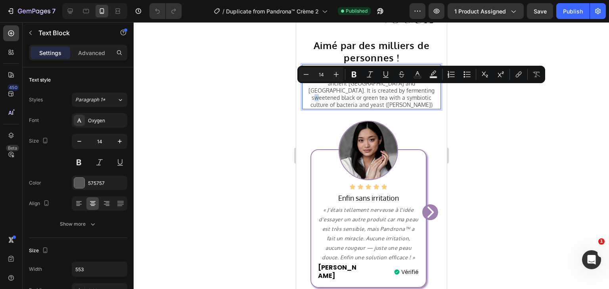
click at [401, 87] on p "Kombucha is a fermented tea beverage that has been enjoyed for centuries, with …" at bounding box center [370, 86] width 137 height 43
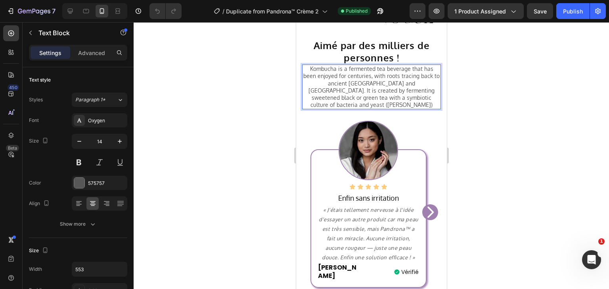
click at [401, 87] on p "Kombucha is a fermented tea beverage that has been enjoyed for centuries, with …" at bounding box center [370, 86] width 137 height 43
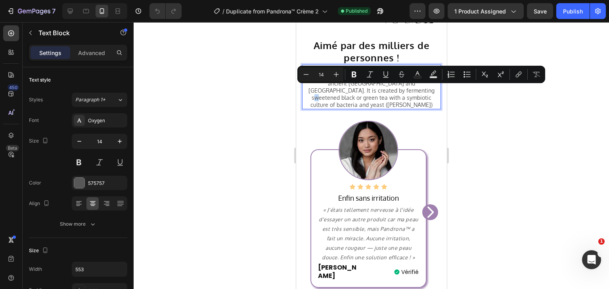
click at [401, 87] on p "Kombucha is a fermented tea beverage that has been enjoyed for centuries, with …" at bounding box center [370, 86] width 137 height 43
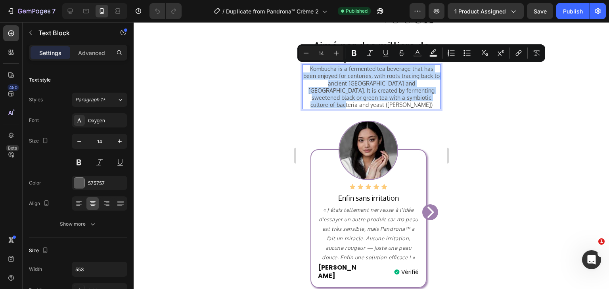
copy p "Kombucha is a fermented tea beverage that has been enjoyed for centuries, with …"
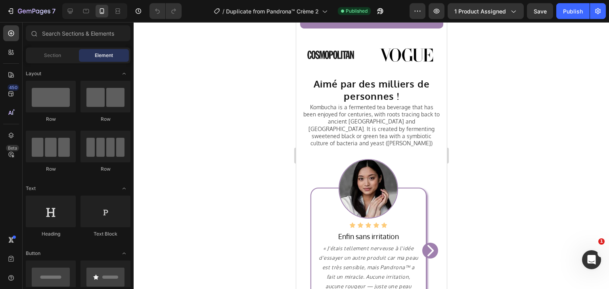
scroll to position [419, 0]
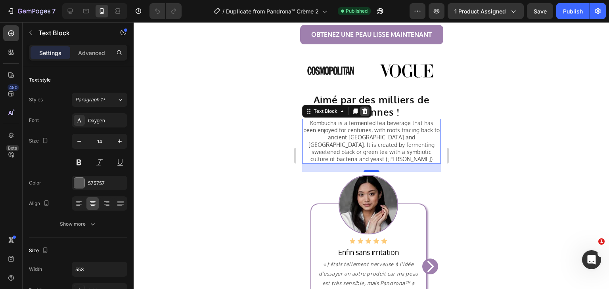
click at [365, 109] on icon at bounding box center [364, 112] width 5 height 6
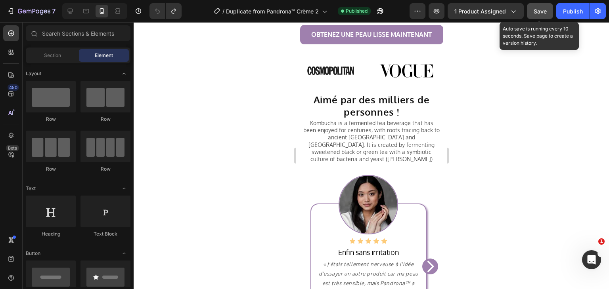
click at [538, 16] on button "Save" at bounding box center [540, 11] width 26 height 16
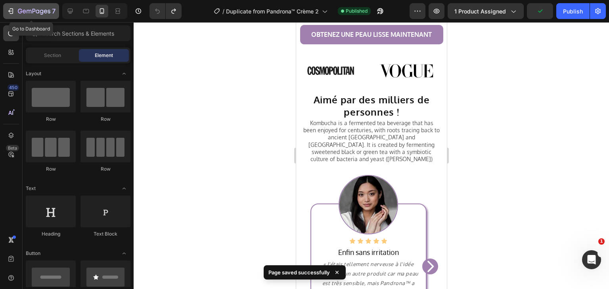
click at [8, 10] on icon "button" at bounding box center [11, 11] width 8 height 8
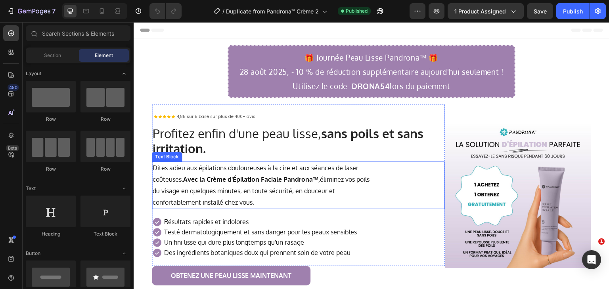
click at [186, 180] on strong "Avec la Crème d'Épilation Faciale Pandrona™," at bounding box center [251, 180] width 137 height 8
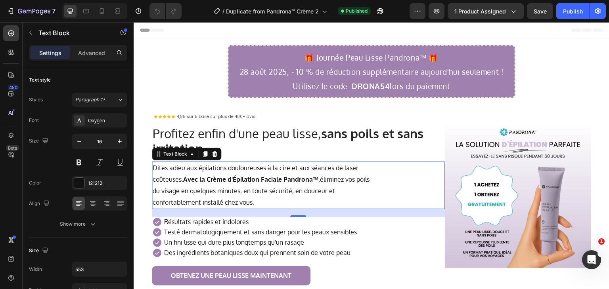
click at [183, 180] on p "Dites adieu aux épilations douloureuses à la cire et aux séances de laser coûte…" at bounding box center [262, 186] width 218 height 46
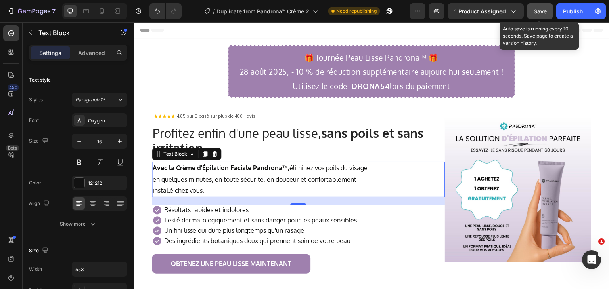
click at [538, 8] on span "Save" at bounding box center [540, 11] width 13 height 7
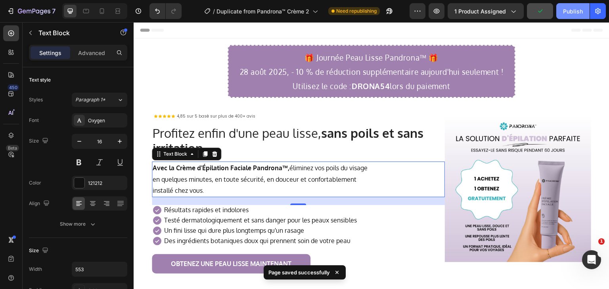
click at [574, 9] on div "Publish" at bounding box center [573, 11] width 20 height 8
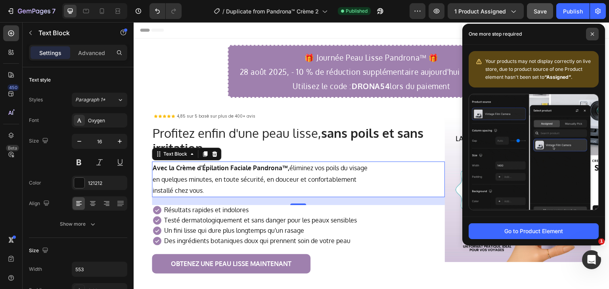
click at [590, 31] on span at bounding box center [592, 34] width 13 height 13
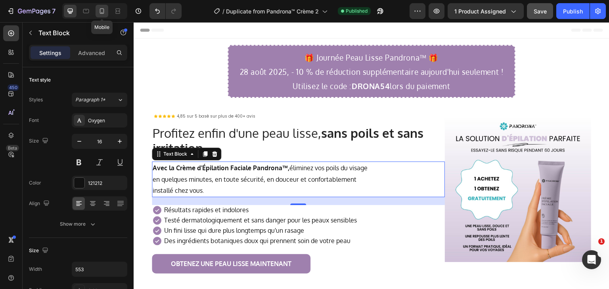
click at [103, 10] on icon at bounding box center [102, 11] width 8 height 8
type input "15"
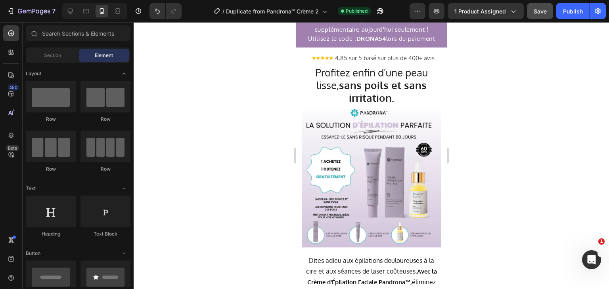
scroll to position [132, 0]
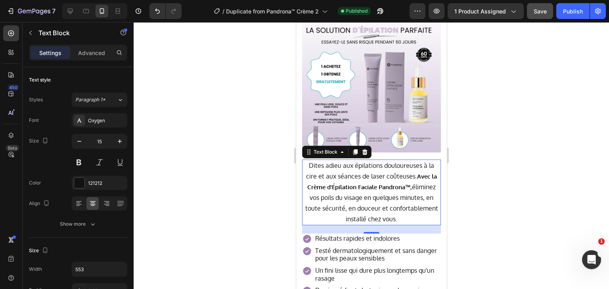
click at [415, 170] on span "Dites adieu aux épilations douloureuses à la cire et aux séances de laser coûte…" at bounding box center [370, 171] width 128 height 19
click at [416, 170] on span "Dites adieu aux épilations douloureuses à la cire et aux séances de laser coûte…" at bounding box center [370, 171] width 128 height 19
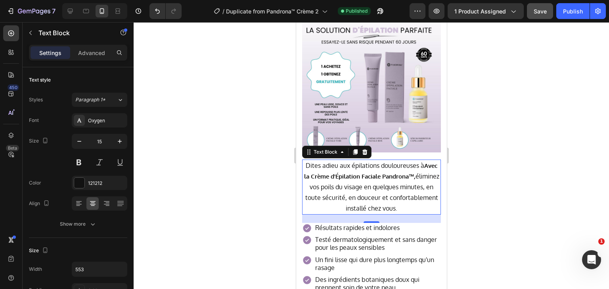
scroll to position [132, 0]
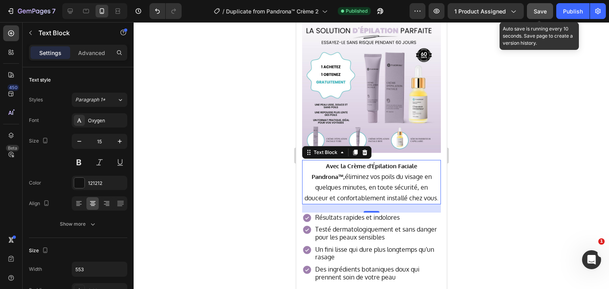
click at [542, 11] on span "Save" at bounding box center [540, 11] width 13 height 7
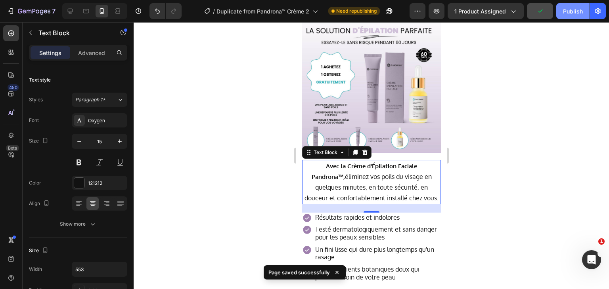
click at [568, 10] on div "Publish" at bounding box center [573, 11] width 20 height 8
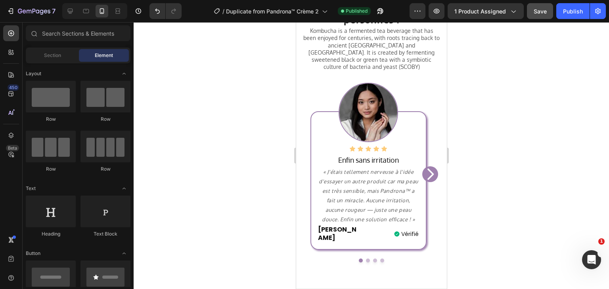
scroll to position [446, 0]
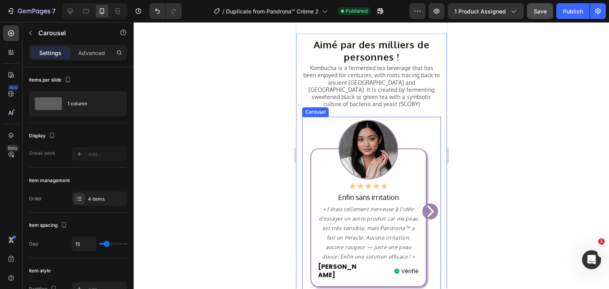
click at [425, 201] on icon "Carousel Next Arrow" at bounding box center [430, 212] width 16 height 24
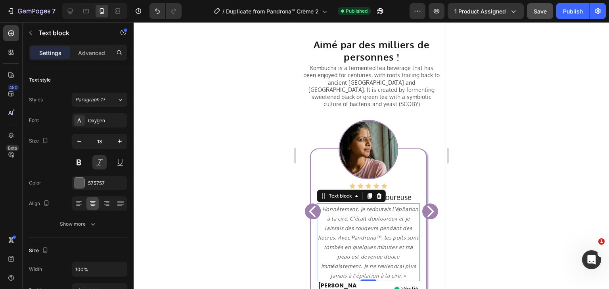
click at [337, 230] on p "« Honnêtement, je redoutais l'épilation à la cire. C'était douloureux et je lai…" at bounding box center [368, 243] width 101 height 76
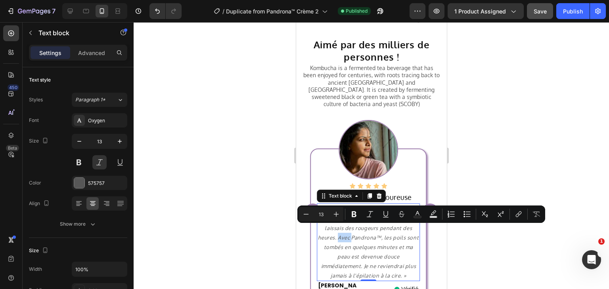
click at [337, 230] on p "« Honnêtement, je redoutais l'épilation à la cire. C'était douloureux et je lai…" at bounding box center [368, 243] width 101 height 76
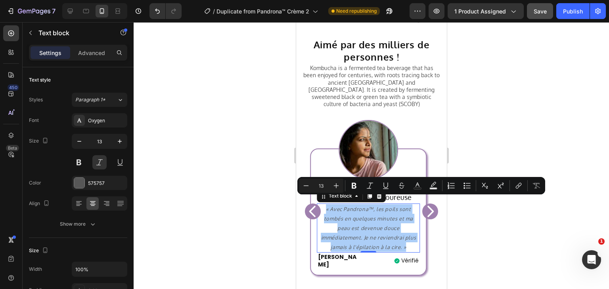
click at [476, 121] on div at bounding box center [371, 155] width 475 height 267
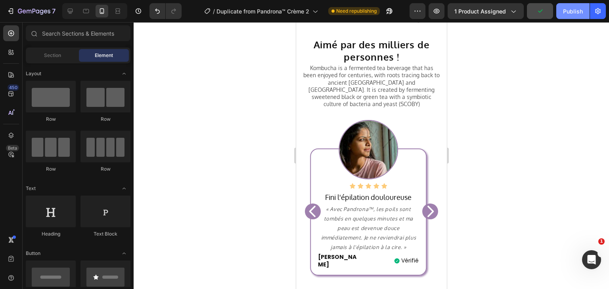
click at [569, 10] on div "Publish" at bounding box center [573, 11] width 20 height 8
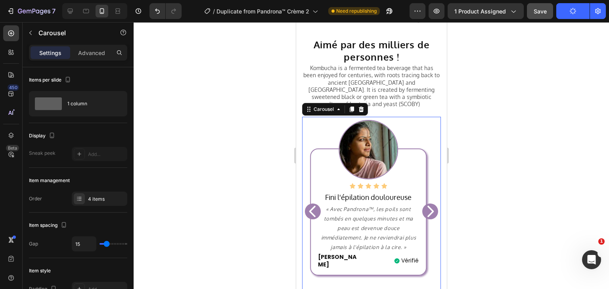
click at [427, 206] on icon "Carousel Next Arrow" at bounding box center [430, 211] width 6 height 11
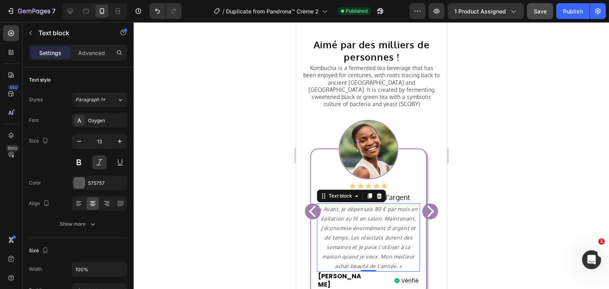
click at [394, 259] on p "« Avant, je dépensais 80 € par mois en épilation au fil en salon. Maintenant, j…" at bounding box center [368, 238] width 101 height 67
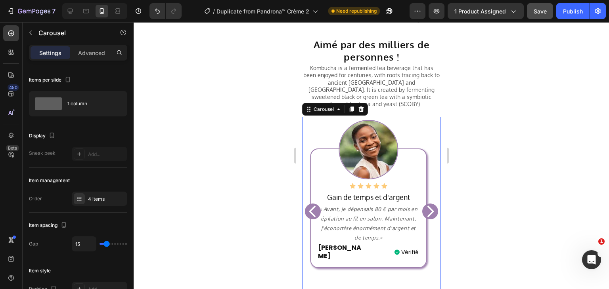
click at [427, 206] on icon "Carousel Next Arrow" at bounding box center [430, 211] width 6 height 11
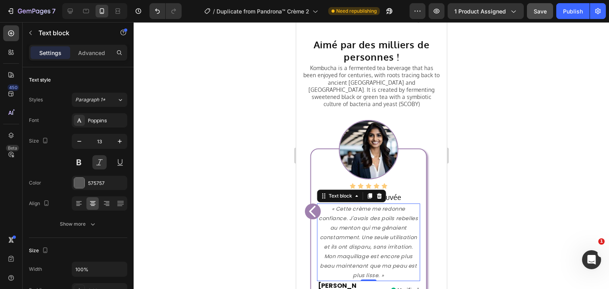
click at [379, 267] on p "« Cette crème me redonne confiance. J'avais des poils rebelles au menton qui me…" at bounding box center [368, 243] width 101 height 76
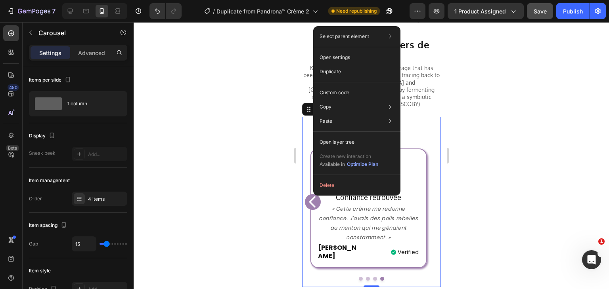
click at [314, 194] on div "Select parent element Section Carousel Open settings Duplicate Custom code Copy…" at bounding box center [356, 111] width 87 height 170
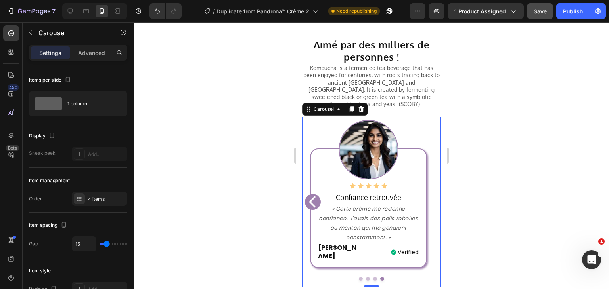
click at [256, 188] on div at bounding box center [371, 155] width 475 height 267
click at [314, 192] on icon "Carousel Back Arrow" at bounding box center [312, 202] width 16 height 24
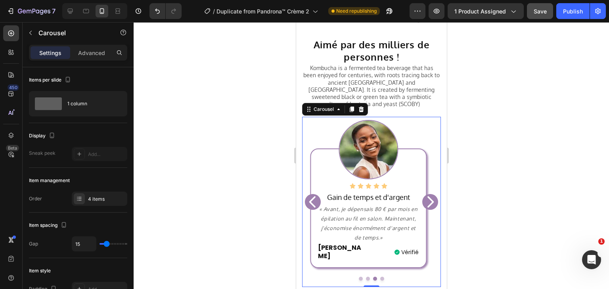
click at [314, 192] on icon "Carousel Back Arrow" at bounding box center [312, 202] width 16 height 24
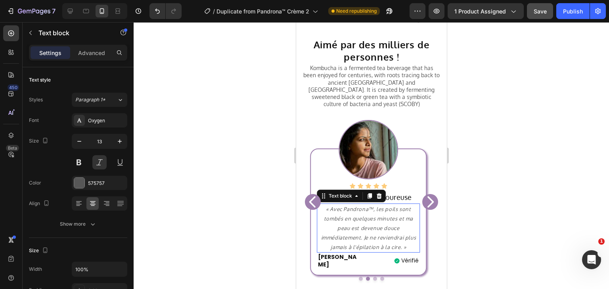
click at [399, 240] on p "« Avec Pandrona™, les poils sont tombés en quelques minutes et ma peau est deve…" at bounding box center [368, 229] width 101 height 48
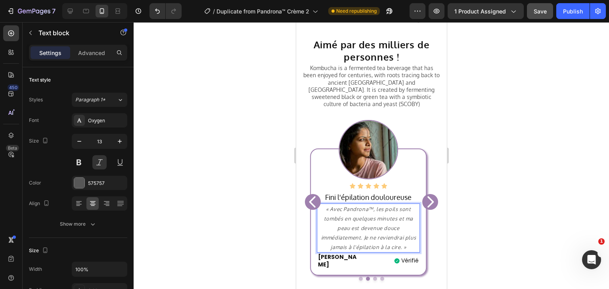
click at [399, 240] on p "« Avec Pandrona™, les poils sont tombés en quelques minutes et ma peau est deve…" at bounding box center [368, 229] width 101 height 48
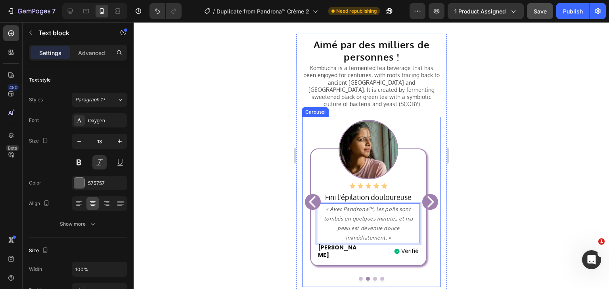
click at [313, 192] on icon "Carousel Back Arrow" at bounding box center [312, 202] width 16 height 24
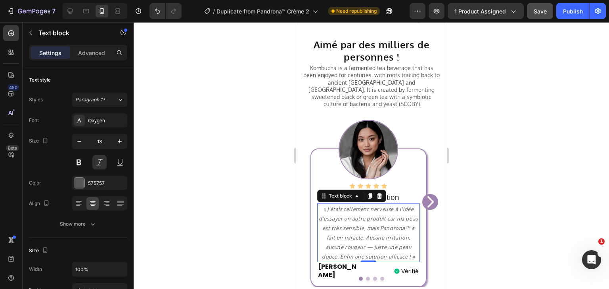
click at [392, 249] on p "« J'étais tellement nerveuse à l'idée d'essayer un autre produit car ma peau es…" at bounding box center [368, 233] width 101 height 57
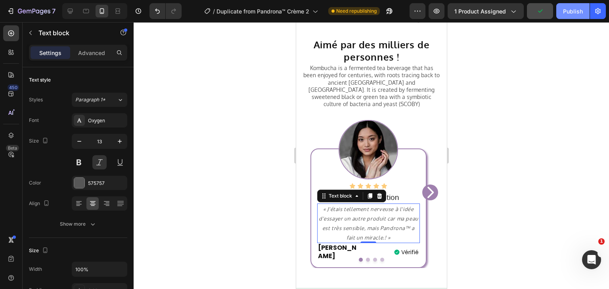
click at [564, 12] on div "Publish" at bounding box center [573, 11] width 20 height 8
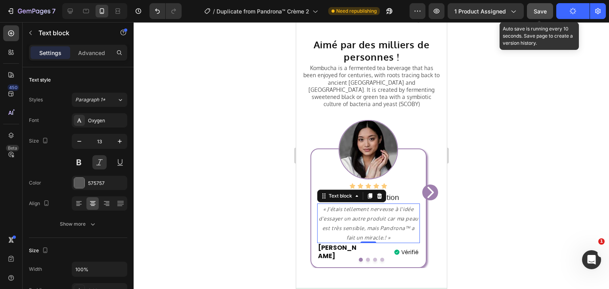
click at [538, 10] on span "Save" at bounding box center [540, 11] width 13 height 7
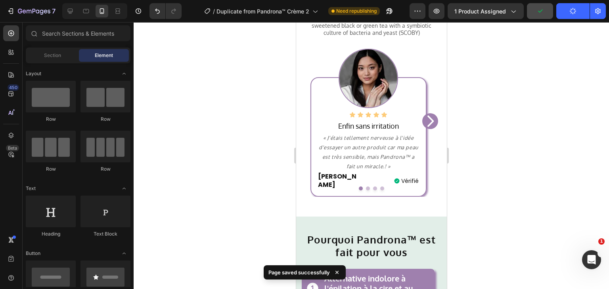
scroll to position [679, 0]
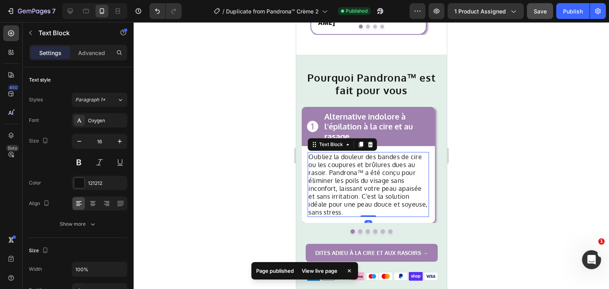
drag, startPoint x: 444, startPoint y: 100, endPoint x: 359, endPoint y: 181, distance: 117.2
click at [359, 181] on p "Oubliez la douleur des bandes de cire ou les coupures et brûlures dues au rasoi…" at bounding box center [368, 184] width 120 height 63
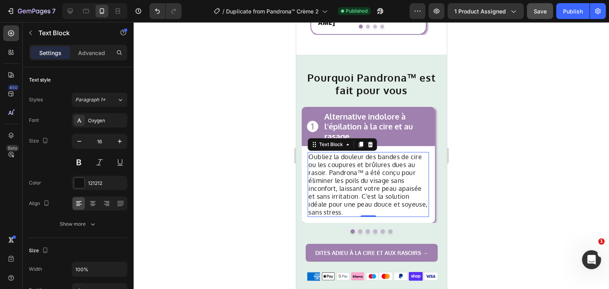
click at [344, 199] on p "Oubliez la douleur des bandes de cire ou les coupures et brûlures dues au rasoi…" at bounding box center [368, 184] width 120 height 63
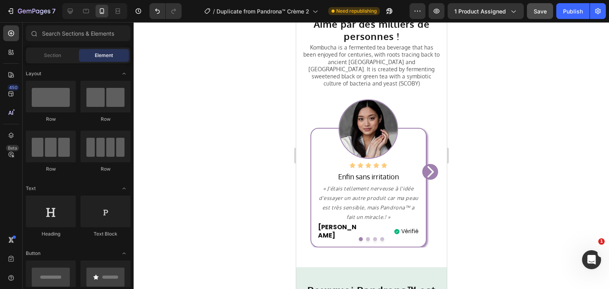
scroll to position [700, 0]
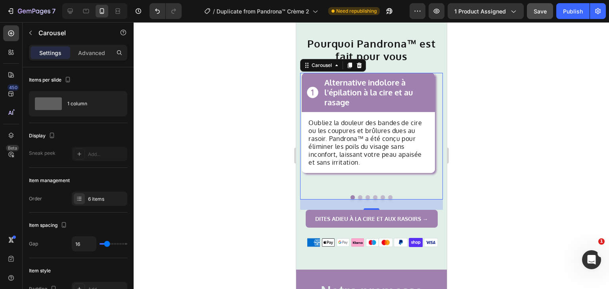
click at [358, 197] on button "Dot" at bounding box center [360, 197] width 4 height 4
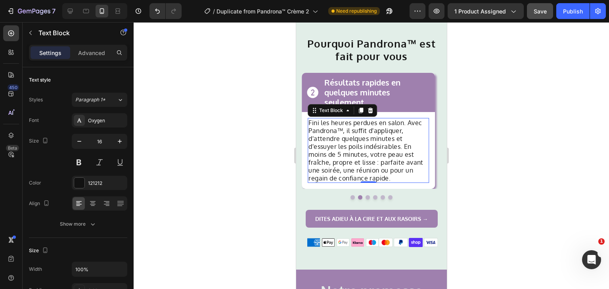
click at [388, 178] on p "Fini les heures perdues en salon. Avec Pandrona™, il suffit d'appliquer, d'atte…" at bounding box center [368, 150] width 120 height 63
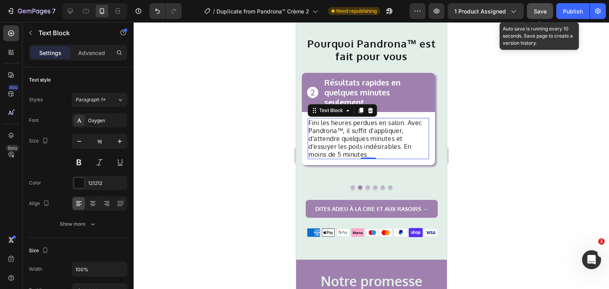
click at [536, 10] on span "Save" at bounding box center [540, 11] width 13 height 7
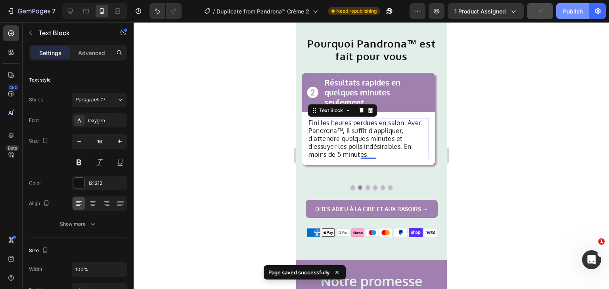
click at [566, 10] on div "Publish" at bounding box center [573, 11] width 20 height 8
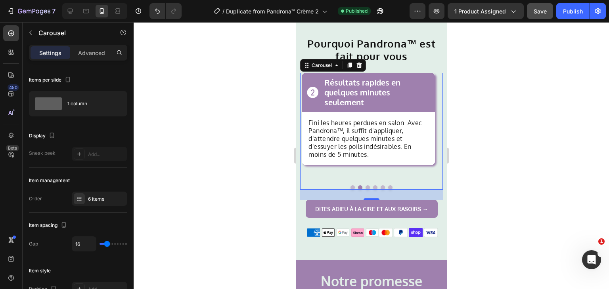
click at [365, 187] on button "Dot" at bounding box center [367, 188] width 4 height 4
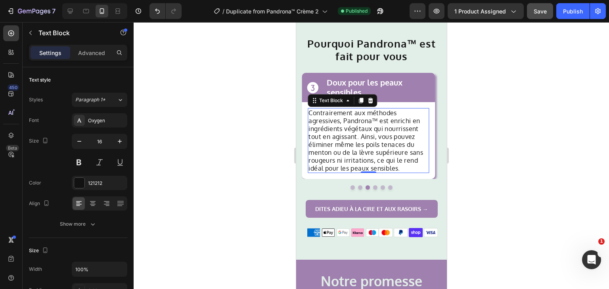
click at [400, 168] on p "Contrairement aux méthodes agressives, Pandrona™ est enrichi en ingrédients vég…" at bounding box center [368, 140] width 120 height 63
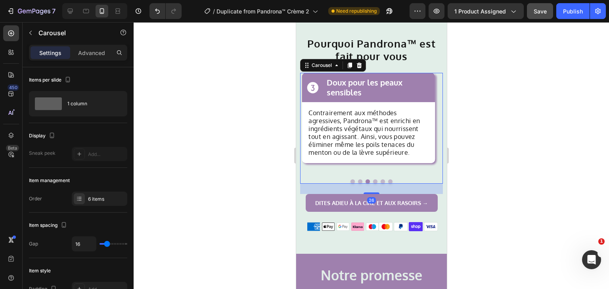
click at [373, 183] on button "Dot" at bounding box center [375, 182] width 4 height 4
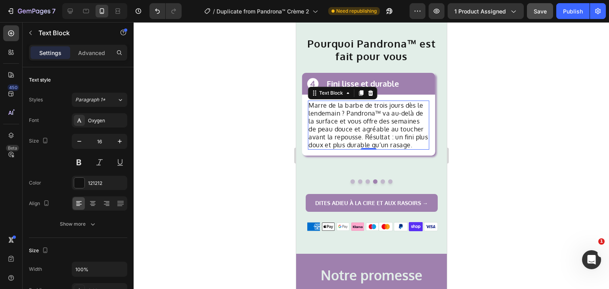
click at [409, 146] on p "Marre de la barbe de trois jours dès le lendemain ? Pandrona™ va au-delà de la …" at bounding box center [368, 125] width 120 height 48
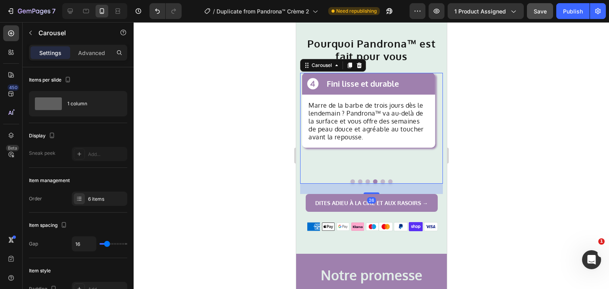
click at [380, 181] on button "Dot" at bounding box center [382, 182] width 4 height 4
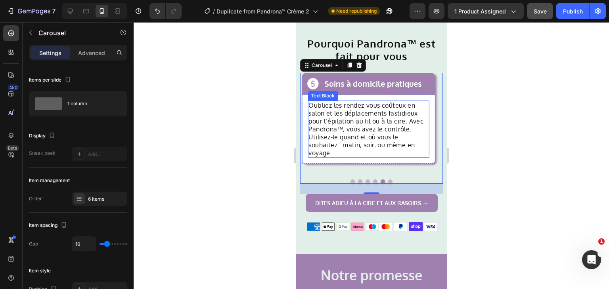
click at [352, 155] on p "Oubliez les rendez-vous coûteux en salon et les déplacements fastidieux pour l’…" at bounding box center [368, 128] width 120 height 55
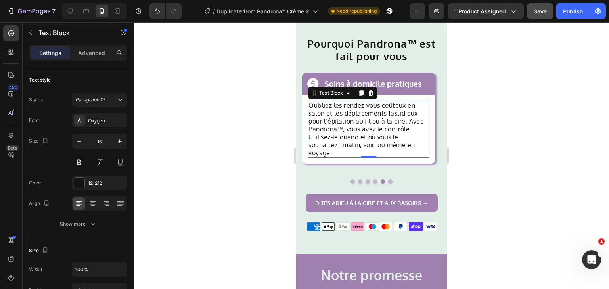
click at [341, 156] on p "Oubliez les rendez-vous coûteux en salon et les déplacements fastidieux pour l’…" at bounding box center [368, 128] width 120 height 55
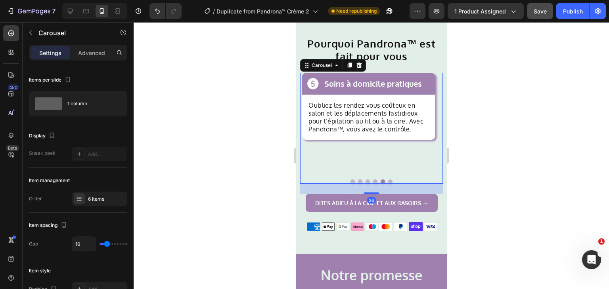
click at [388, 181] on button "Dot" at bounding box center [390, 182] width 4 height 4
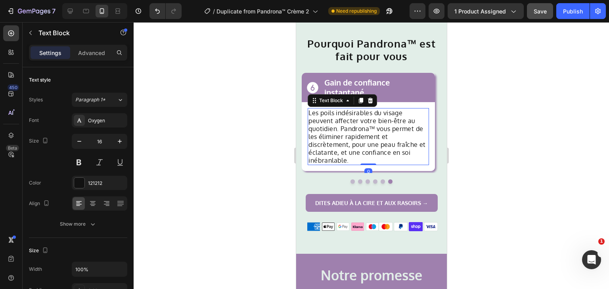
click at [356, 156] on p "Les poils indésirables du visage peuvent affecter votre bien-être au quotidien.…" at bounding box center [368, 136] width 120 height 55
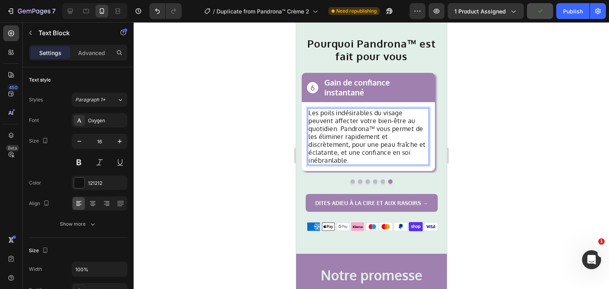
click at [348, 162] on p "Les poils indésirables du visage peuvent affecter votre bien-être au quotidien.…" at bounding box center [368, 136] width 120 height 55
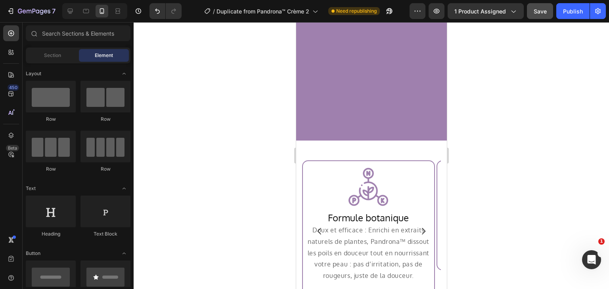
scroll to position [1858, 0]
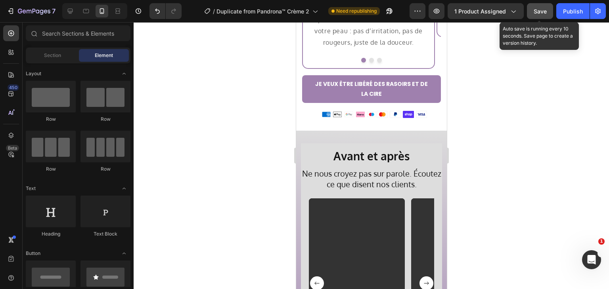
click at [538, 7] on div "Save" at bounding box center [540, 11] width 13 height 8
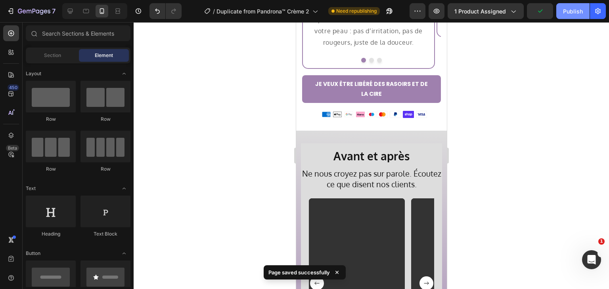
click at [569, 10] on div "Publish" at bounding box center [573, 11] width 20 height 8
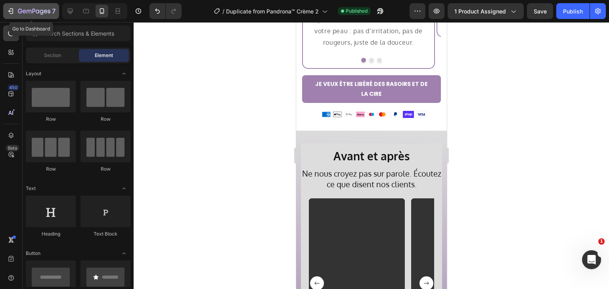
click at [8, 6] on div "7" at bounding box center [31, 11] width 49 height 10
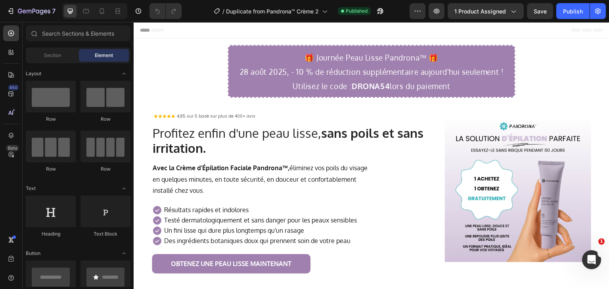
scroll to position [233, 0]
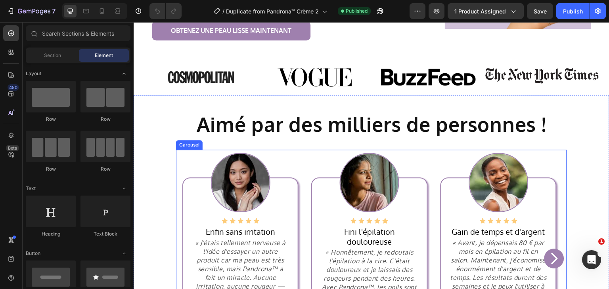
click at [552, 251] on icon "Carousel Next Arrow" at bounding box center [554, 259] width 16 height 16
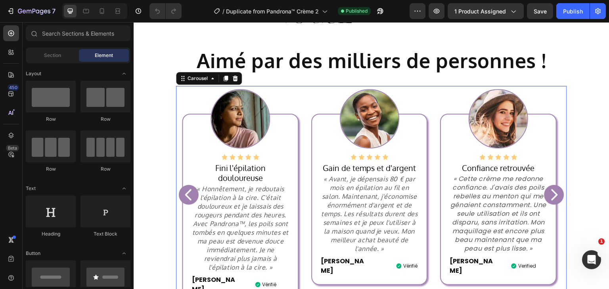
scroll to position [531, 0]
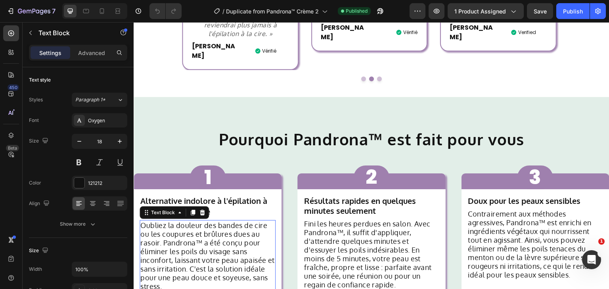
click at [182, 267] on p "Oubliez la douleur des bandes de cire ou les coupures et brûlures dues au rasoi…" at bounding box center [207, 256] width 134 height 70
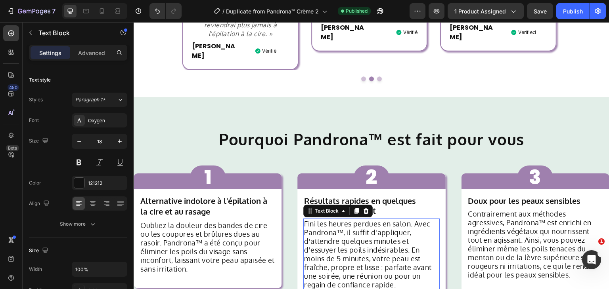
click at [361, 251] on p "Fini les heures perdues en salon. Avec Pandrona™, il suffit d'appliquer, d'atte…" at bounding box center [371, 255] width 134 height 70
click at [391, 265] on p "Fini les heures perdues en salon. Avec Pandrona™, il suffit d'appliquer, d'atte…" at bounding box center [371, 255] width 134 height 70
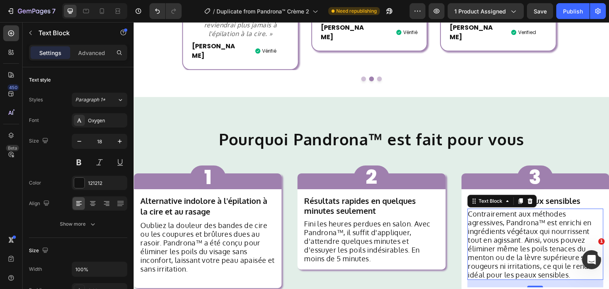
click at [564, 255] on p "Contrairement aux méthodes agressives, Pandrona™ est enrichi en ingrédients vég…" at bounding box center [535, 245] width 134 height 70
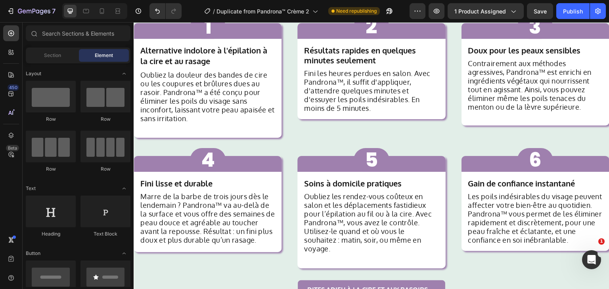
scroll to position [673, 0]
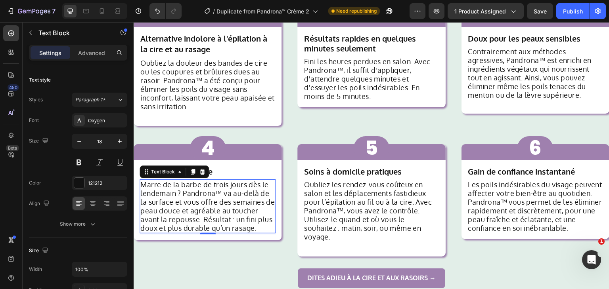
click at [269, 230] on p "Marre de la barbe de trois jours dès le lendemain ? Pandrona™ va au-delà de la …" at bounding box center [207, 206] width 134 height 52
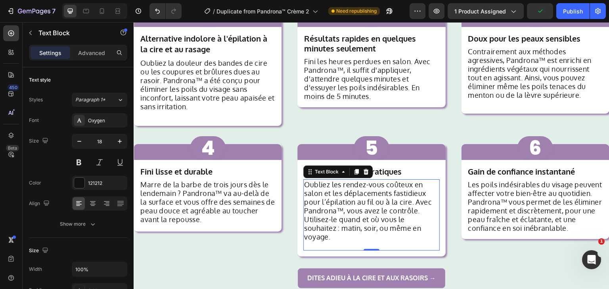
click at [331, 236] on p "Oubliez les rendez-vous coûteux en salon et les déplacements fastidieux pour l’…" at bounding box center [371, 210] width 134 height 61
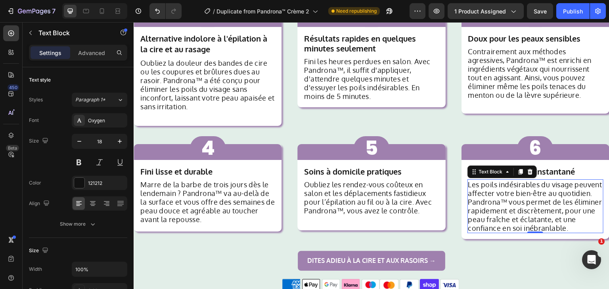
click at [507, 233] on p "Les poils indésirables du visage peuvent affecter votre bien-être au quotidien.…" at bounding box center [535, 206] width 134 height 52
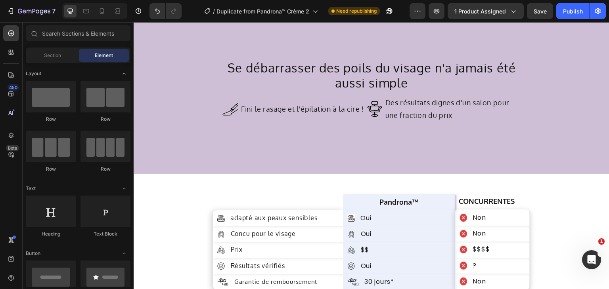
scroll to position [2882, 0]
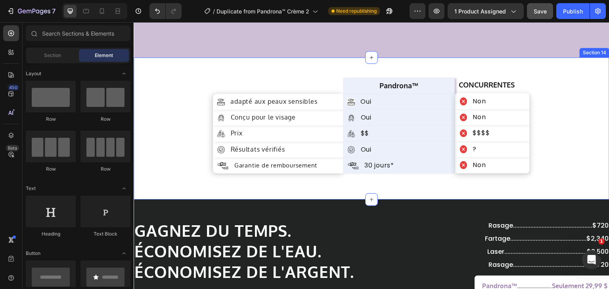
click at [537, 8] on span "Save" at bounding box center [540, 11] width 13 height 7
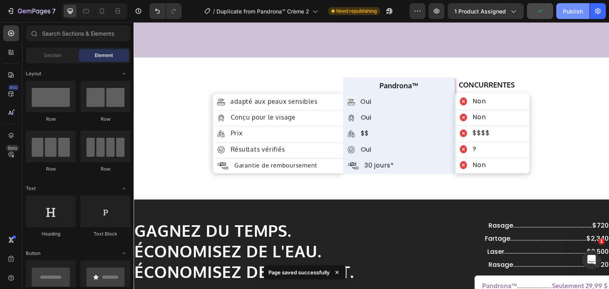
click at [570, 10] on div "Publish" at bounding box center [573, 11] width 20 height 8
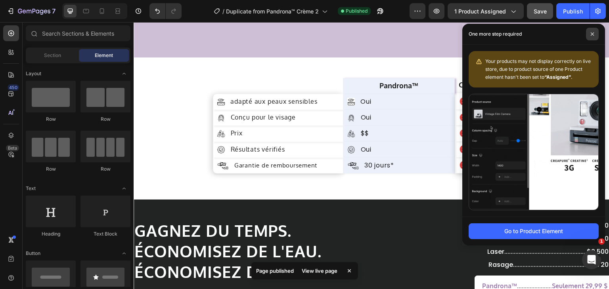
click at [591, 32] on span at bounding box center [592, 34] width 13 height 13
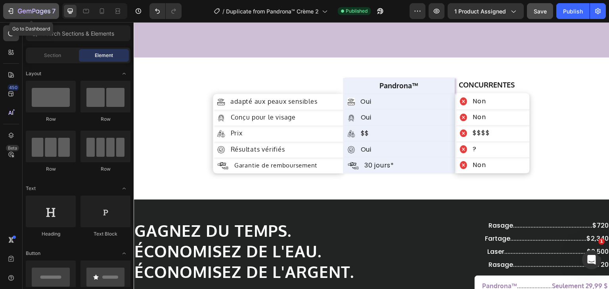
click at [21, 10] on icon "button" at bounding box center [34, 11] width 33 height 7
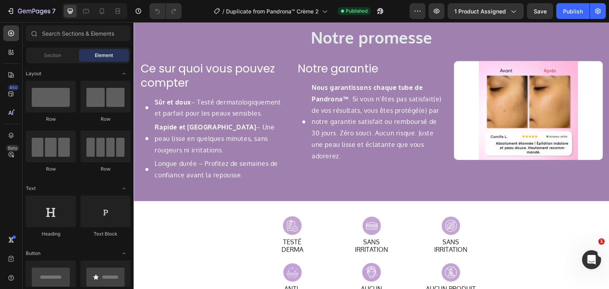
scroll to position [1012, 0]
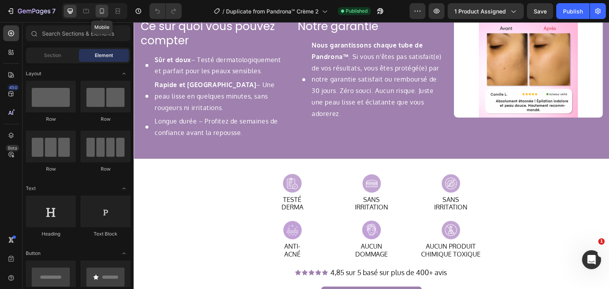
click at [98, 11] on icon at bounding box center [102, 11] width 8 height 8
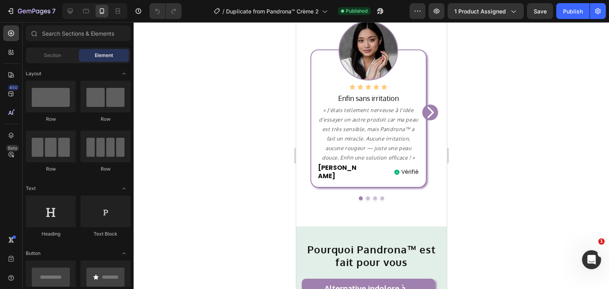
scroll to position [311, 0]
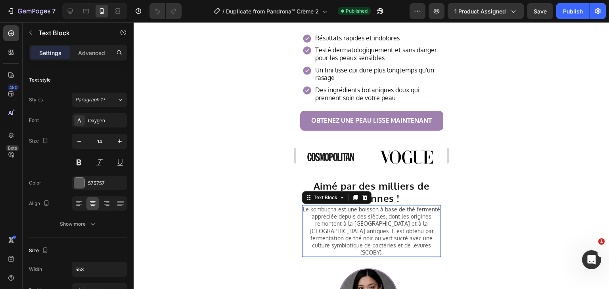
click at [375, 233] on p "Le kombucha est une boisson à base de thé fermenté appréciée depuis des siècles…" at bounding box center [370, 231] width 137 height 50
click at [363, 195] on icon at bounding box center [364, 198] width 5 height 6
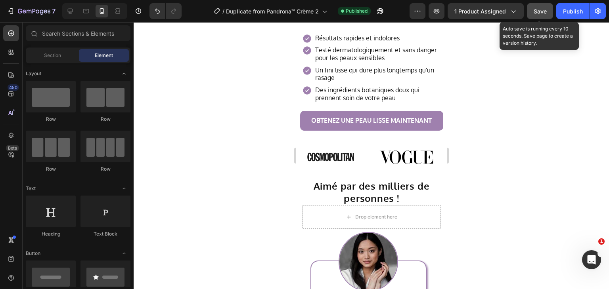
click at [538, 14] on div "Save" at bounding box center [540, 11] width 13 height 8
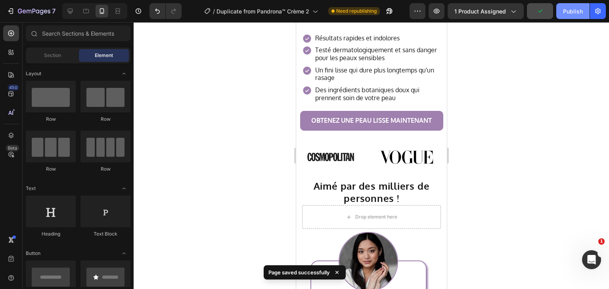
click at [574, 10] on div "Publish" at bounding box center [573, 11] width 20 height 8
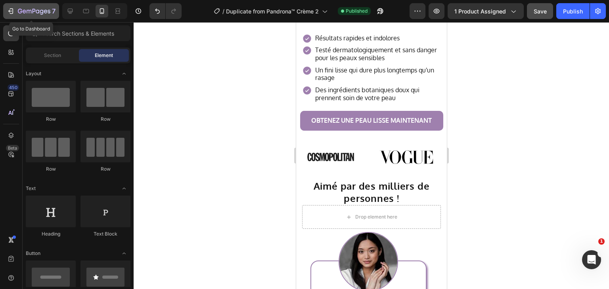
click at [6, 9] on button "7" at bounding box center [31, 11] width 56 height 16
